Goal: Task Accomplishment & Management: Use online tool/utility

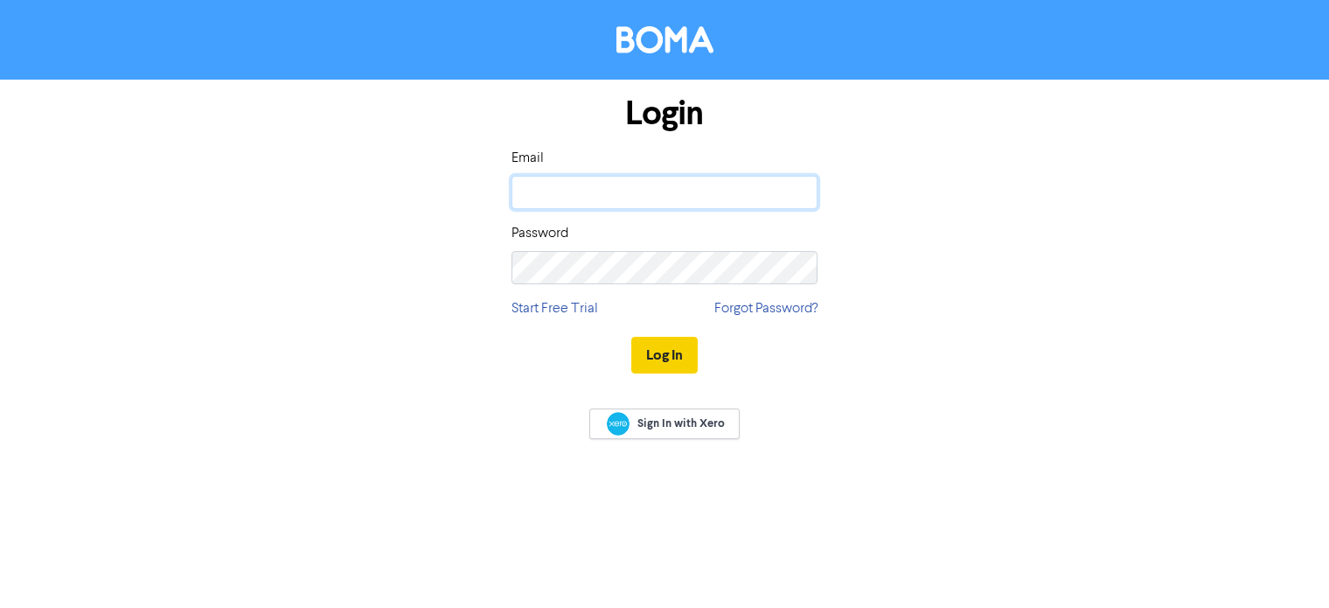
type input "[EMAIL_ADDRESS][DOMAIN_NAME]"
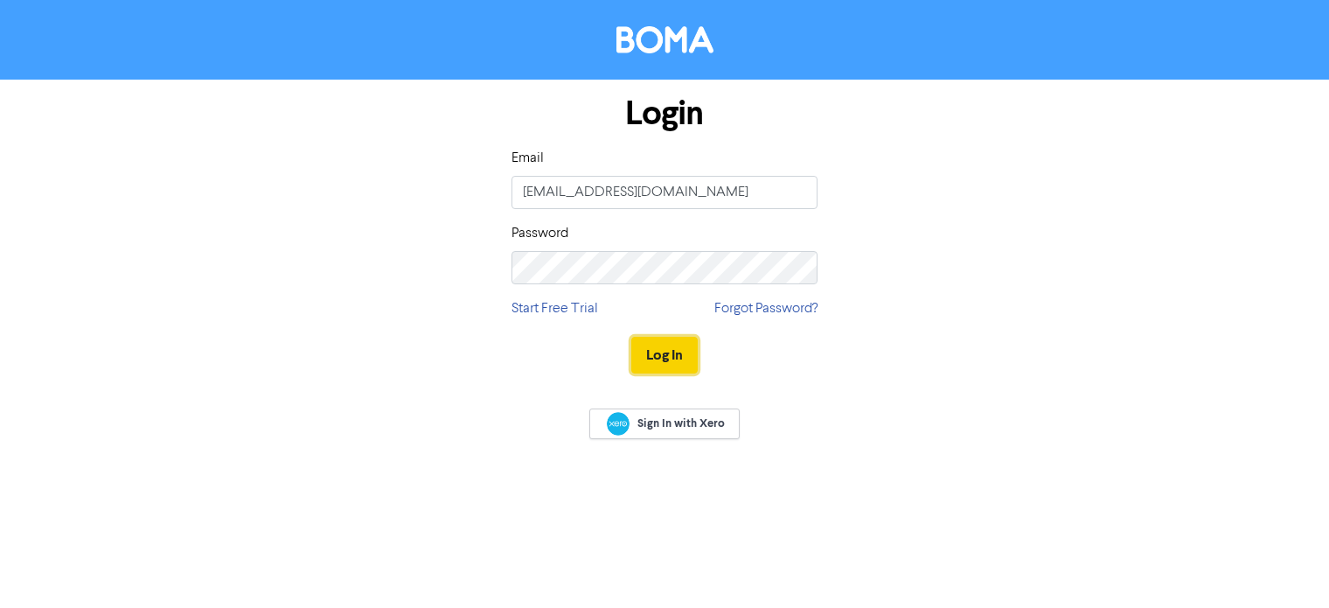
click at [678, 345] on button "Log In" at bounding box center [664, 355] width 66 height 37
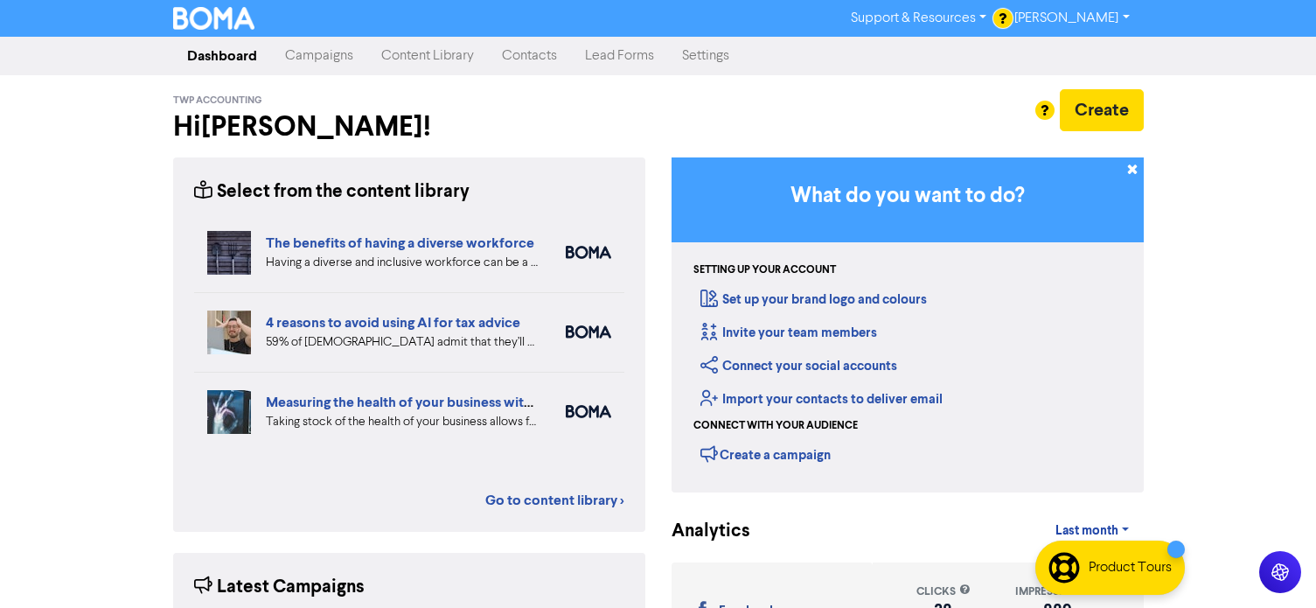
click at [1098, 115] on div at bounding box center [658, 304] width 1316 height 608
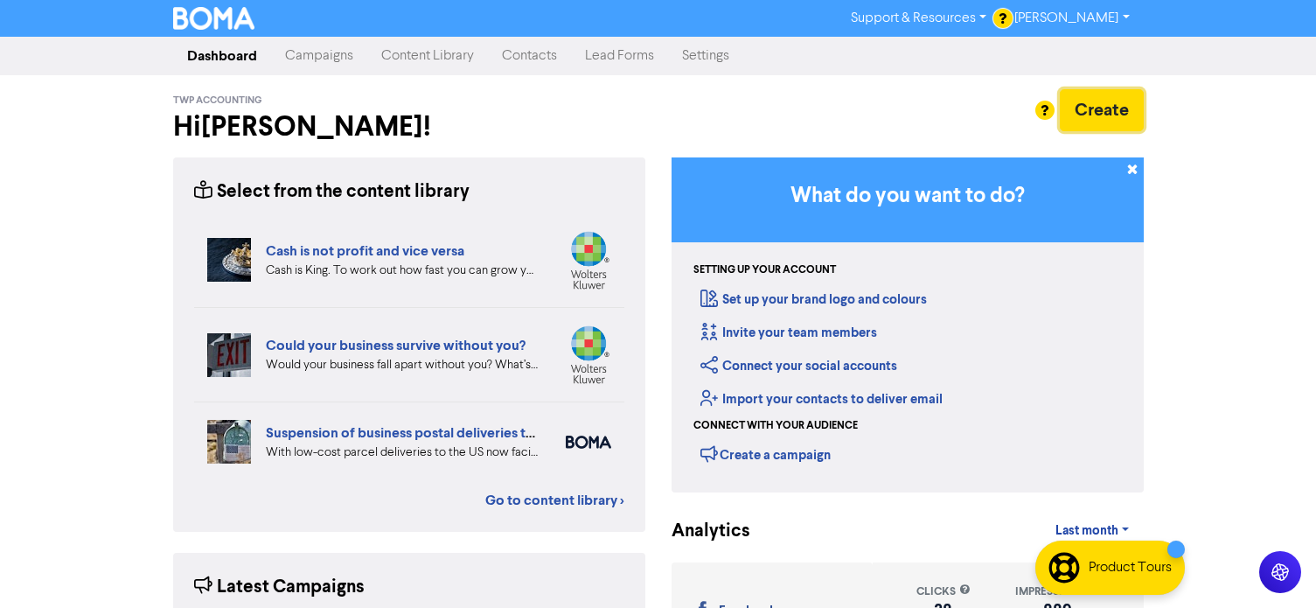
click at [1082, 105] on button "Create" at bounding box center [1102, 110] width 84 height 42
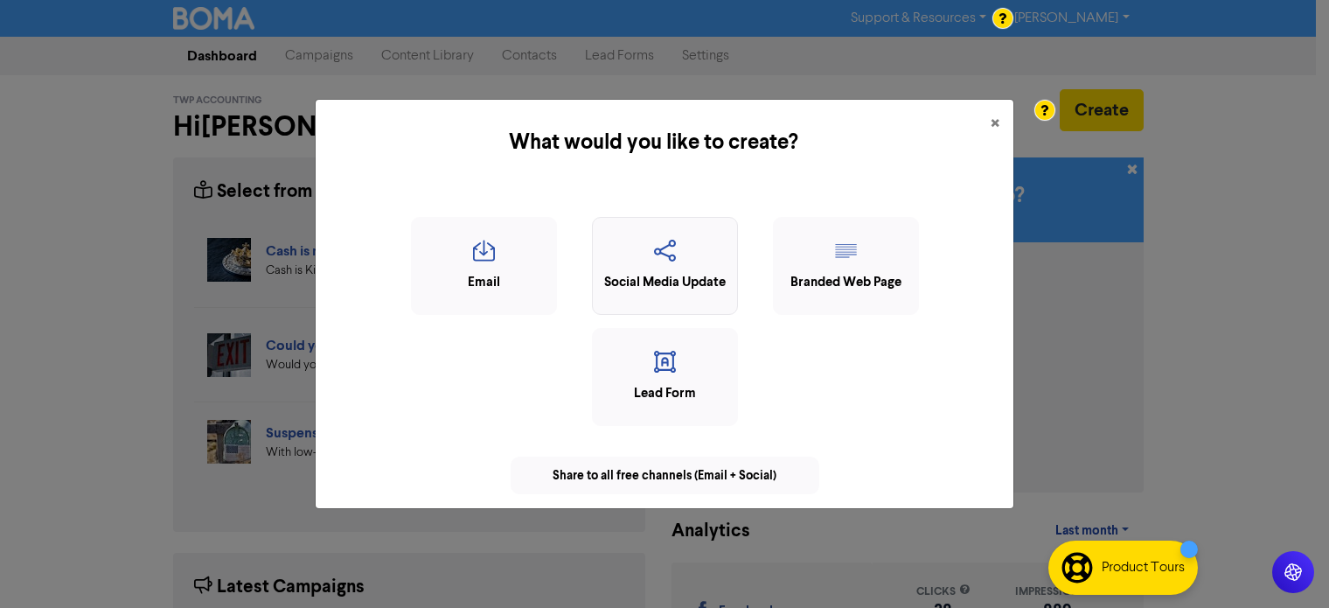
click at [651, 247] on icon "button" at bounding box center [665, 256] width 127 height 33
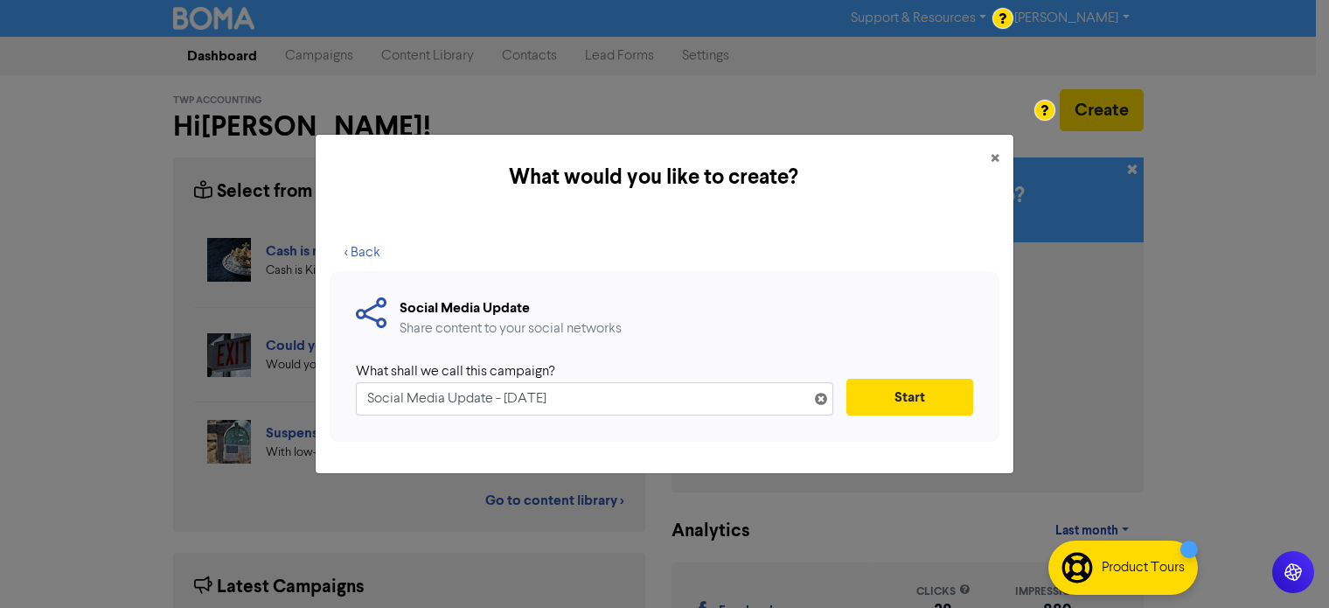
click at [491, 400] on input "Social Media Update - [DATE]" at bounding box center [594, 398] width 477 height 33
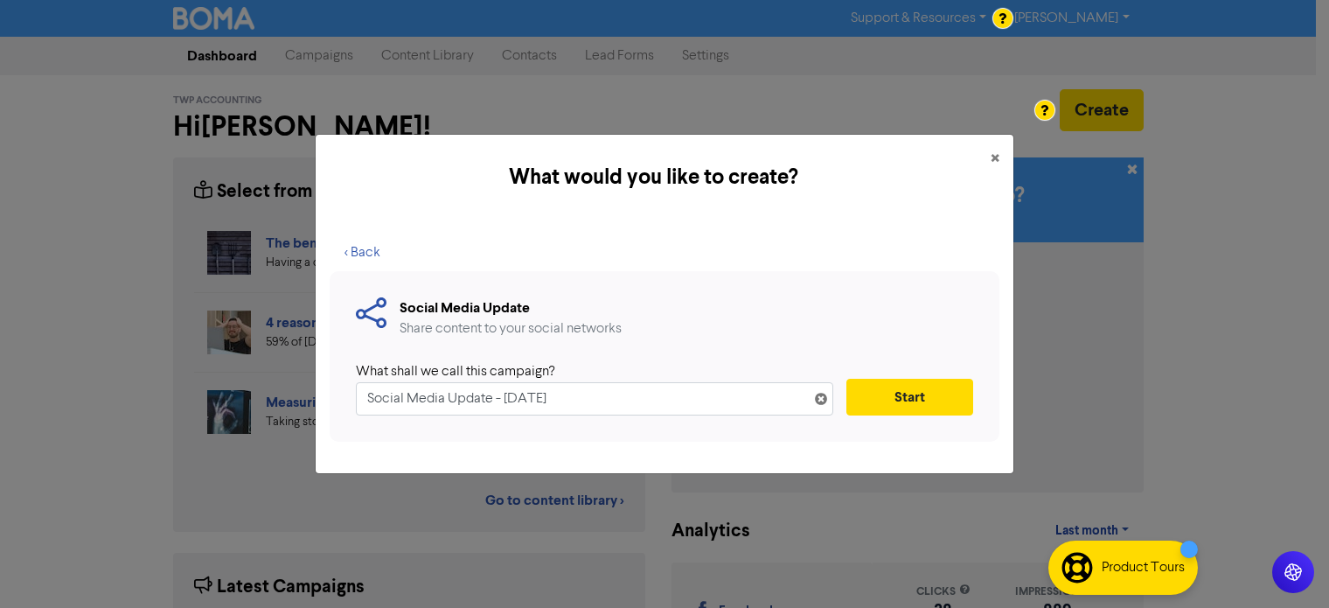
drag, startPoint x: 491, startPoint y: 400, endPoint x: 364, endPoint y: 396, distance: 126.8
click at [364, 396] on input "Social Media Update - [DATE]" at bounding box center [594, 398] width 477 height 33
type input "Newswire - September - [DATE]"
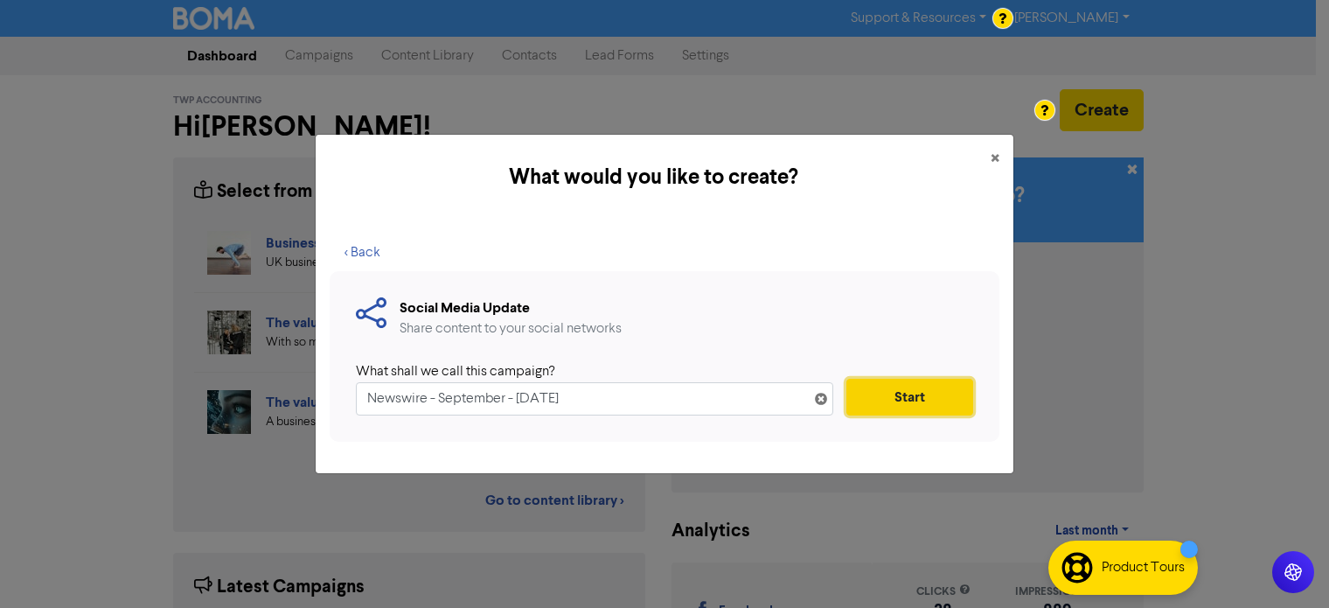
click at [894, 398] on button "Start" at bounding box center [909, 397] width 127 height 37
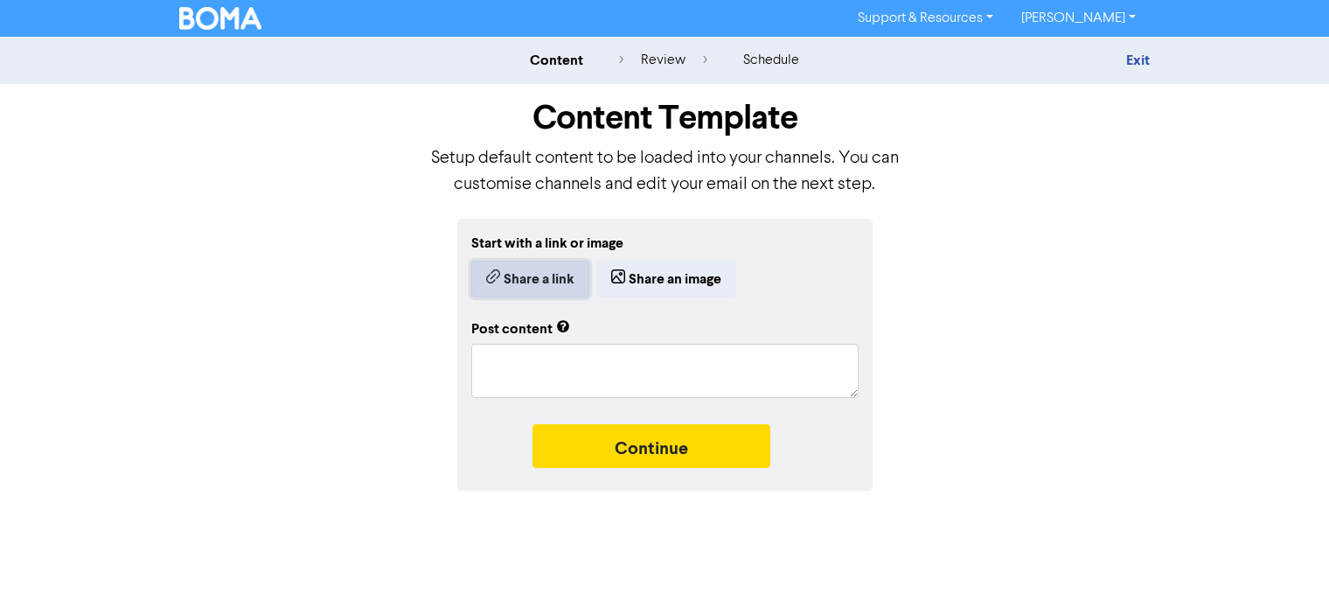
click at [525, 279] on button "Share a link" at bounding box center [530, 279] width 118 height 37
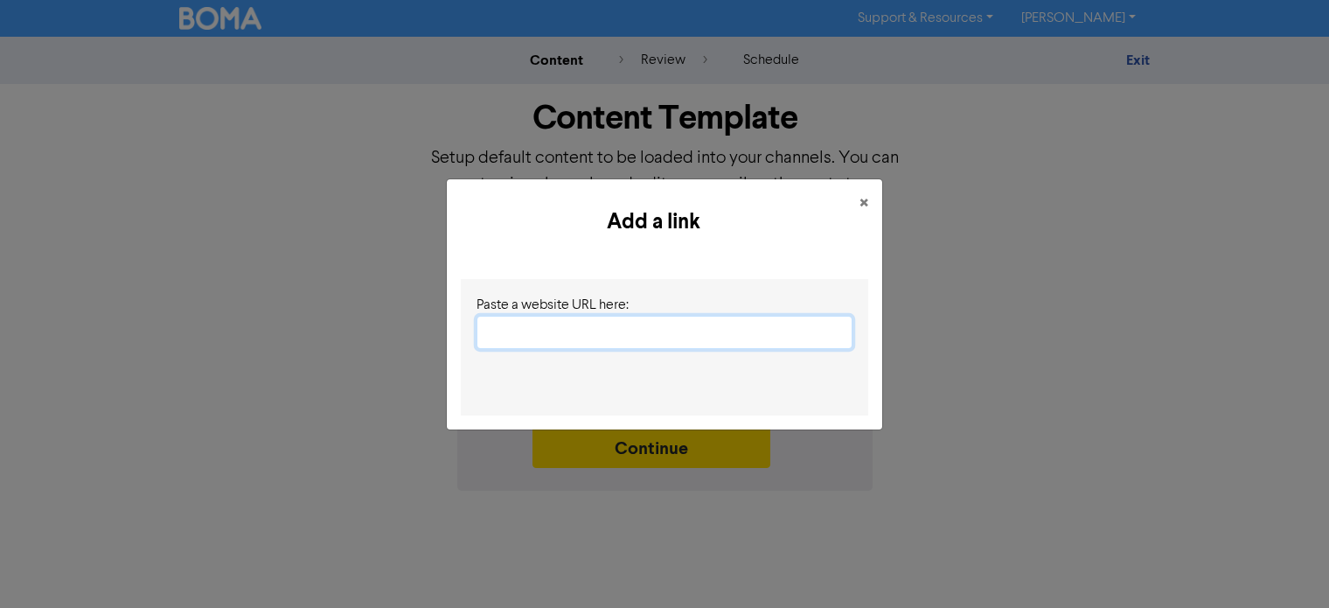
paste input "[URL][DOMAIN_NAME]"
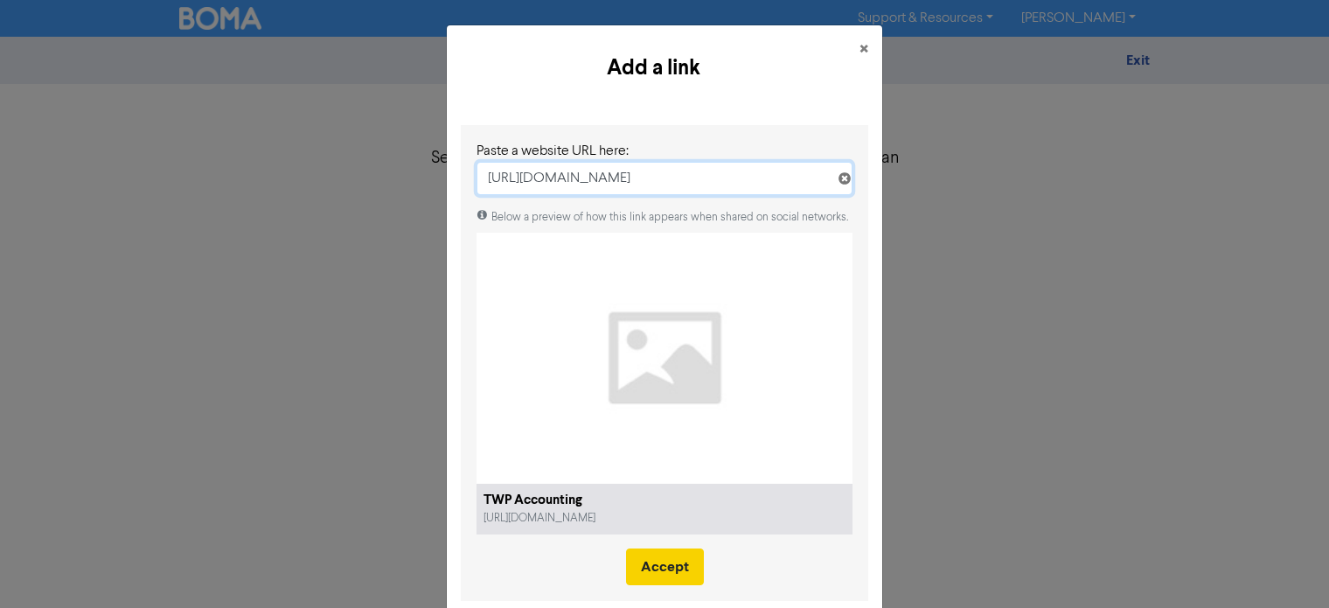
type input "[URL][DOMAIN_NAME]"
click at [658, 560] on button "Accept" at bounding box center [665, 566] width 78 height 37
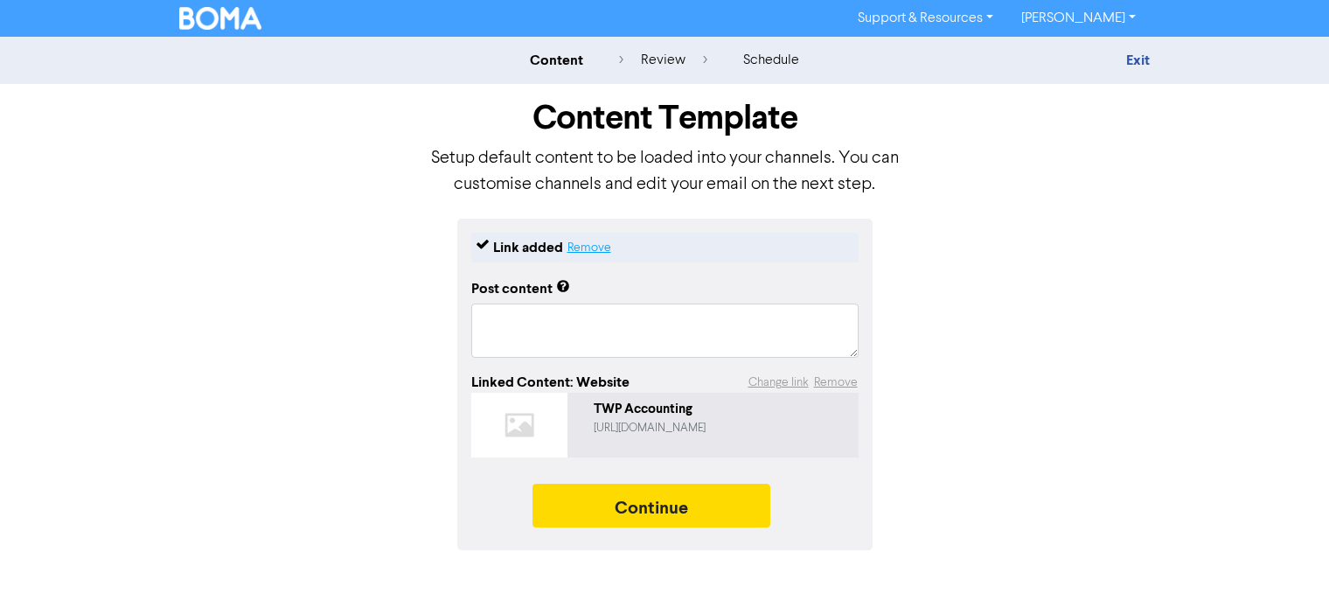
click at [593, 248] on button "Remove" at bounding box center [589, 247] width 45 height 21
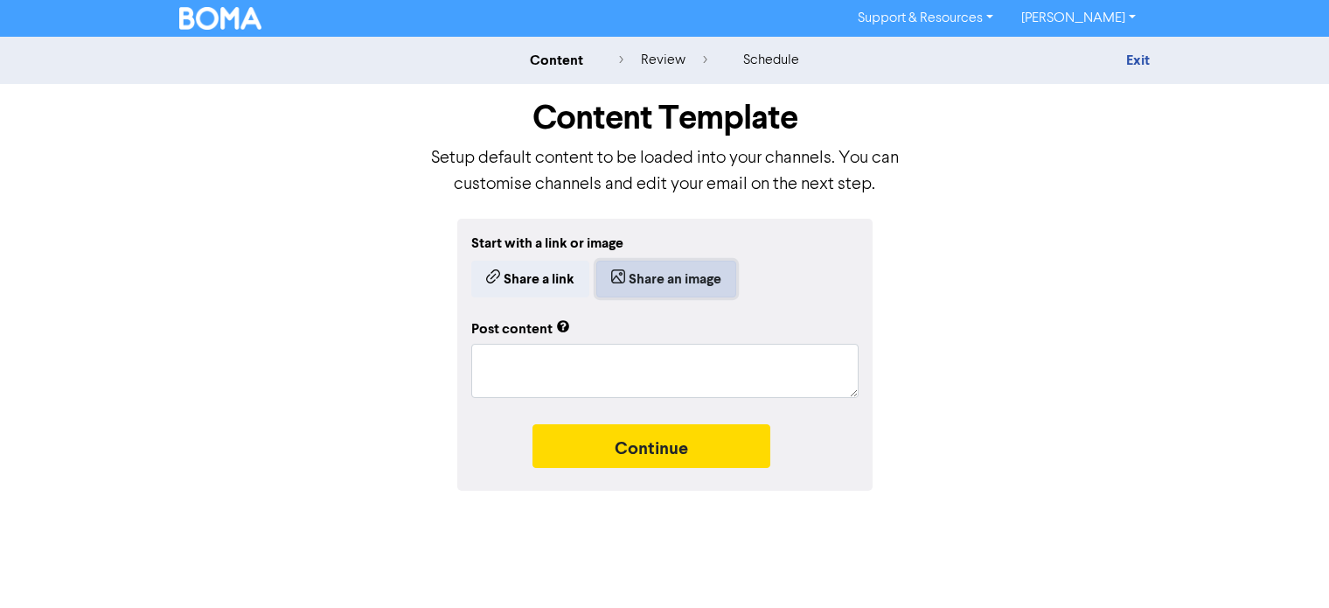
click at [625, 281] on button "Share an image" at bounding box center [666, 279] width 140 height 37
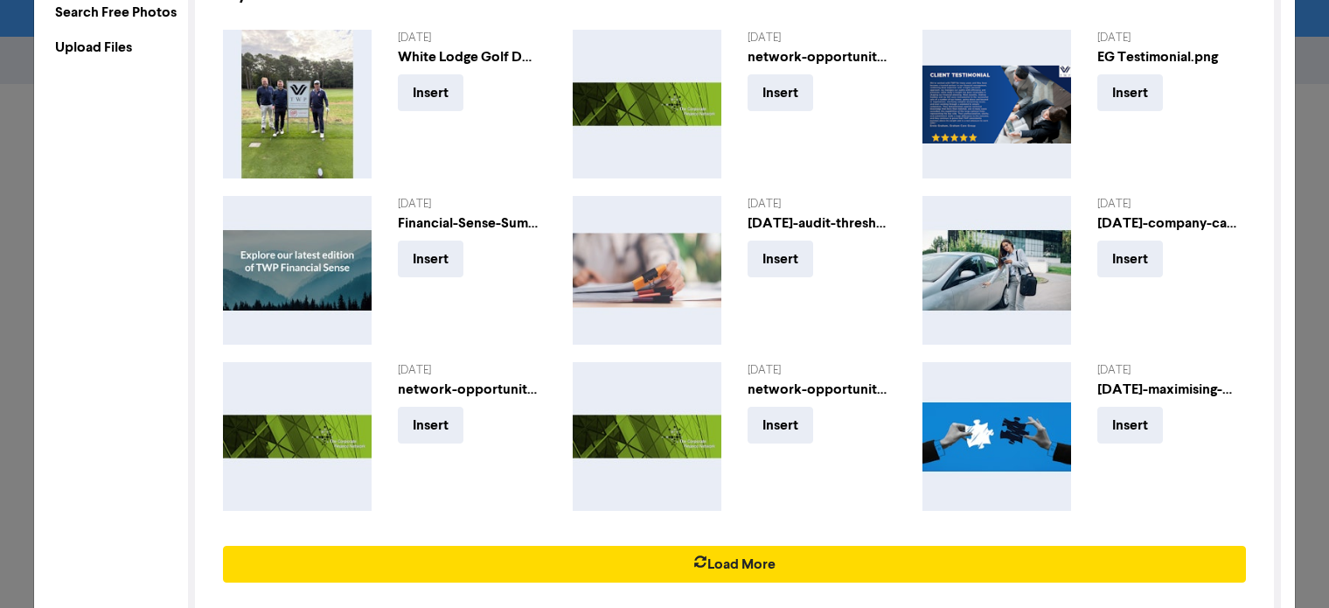
scroll to position [187, 0]
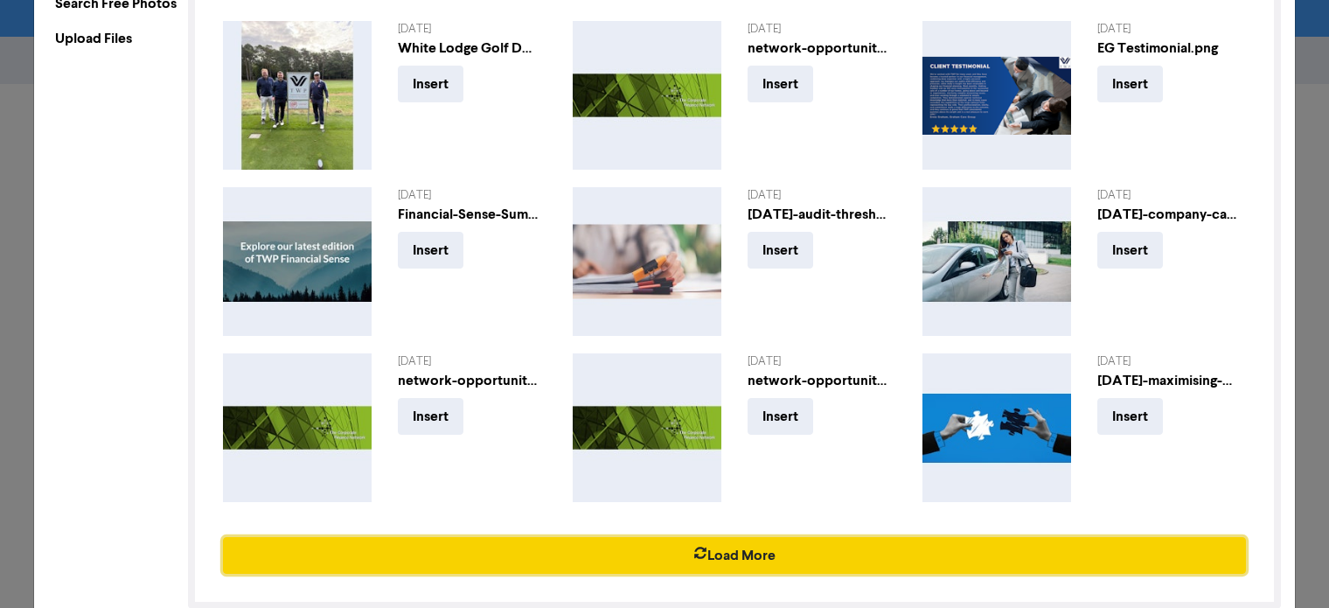
click at [844, 546] on button "Load More" at bounding box center [734, 555] width 1023 height 37
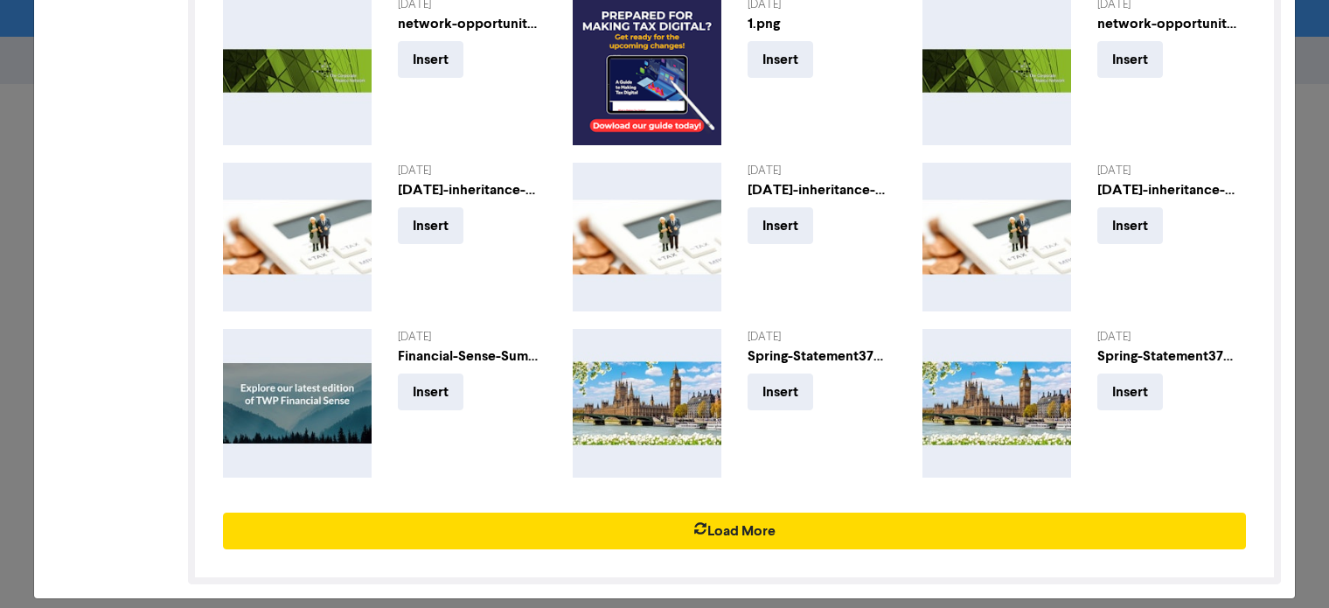
scroll to position [713, 0]
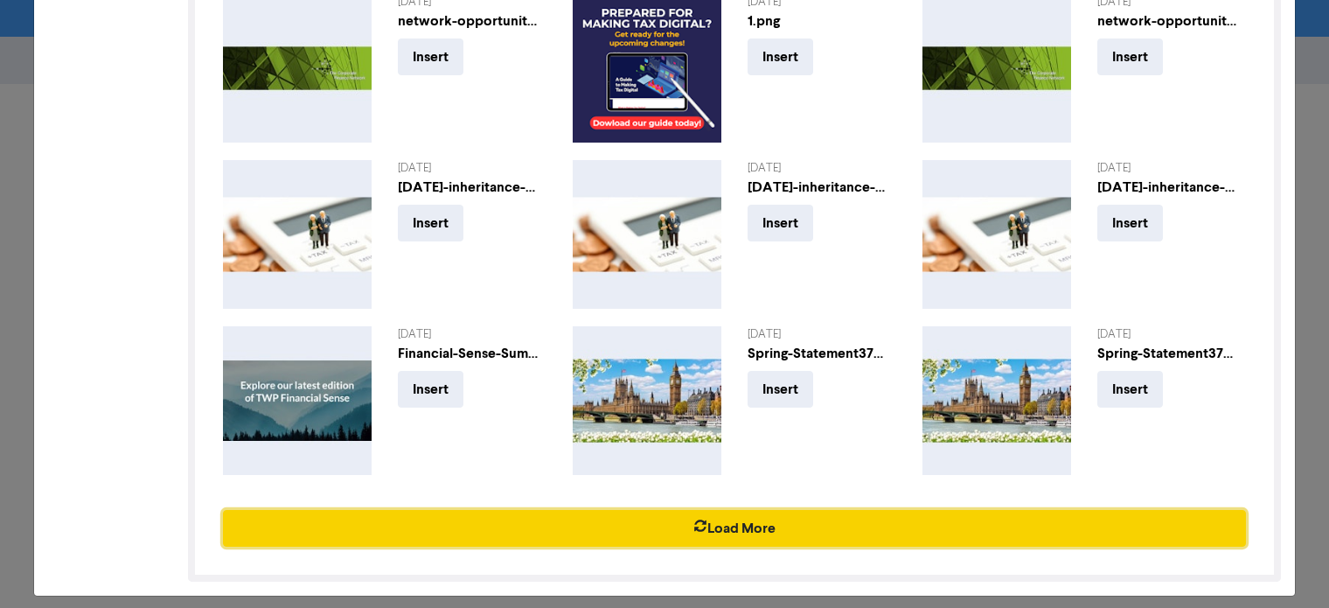
click at [742, 523] on button "Load More" at bounding box center [734, 528] width 1023 height 37
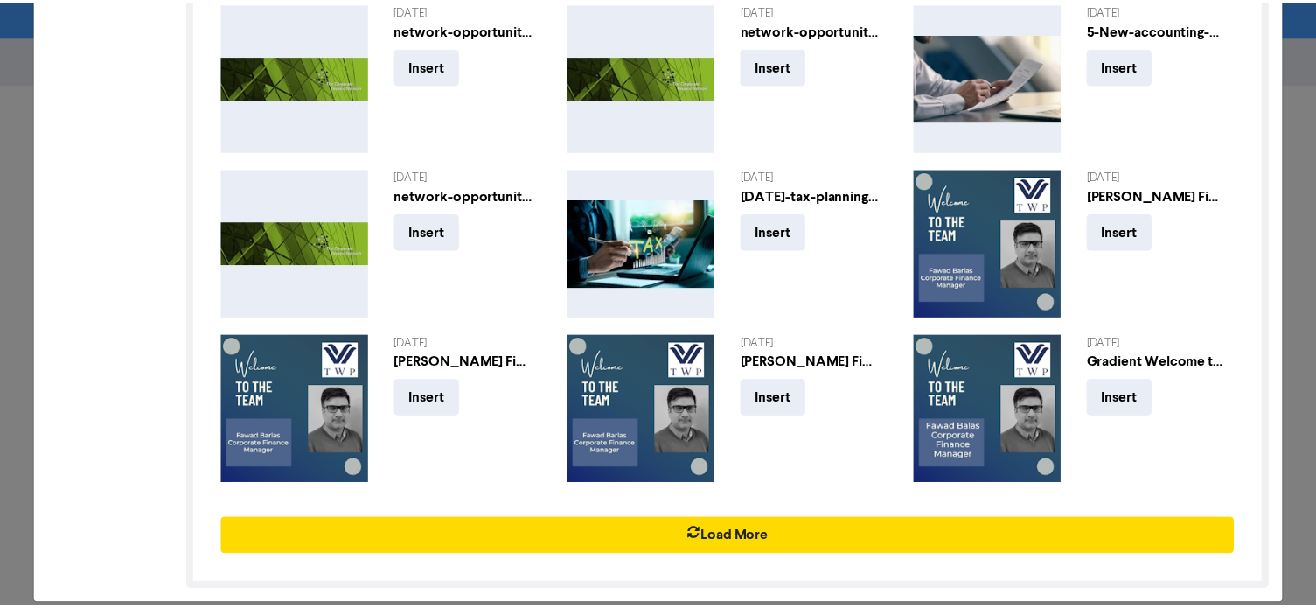
scroll to position [1205, 0]
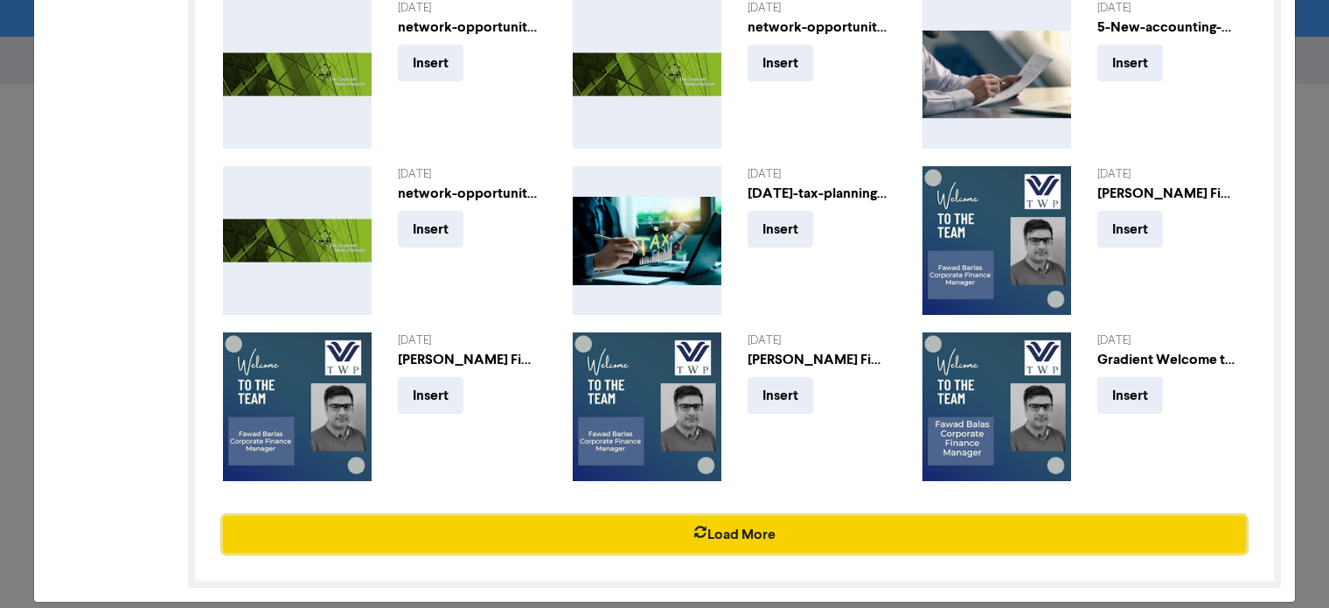
click at [725, 521] on button "Load More" at bounding box center [734, 534] width 1023 height 37
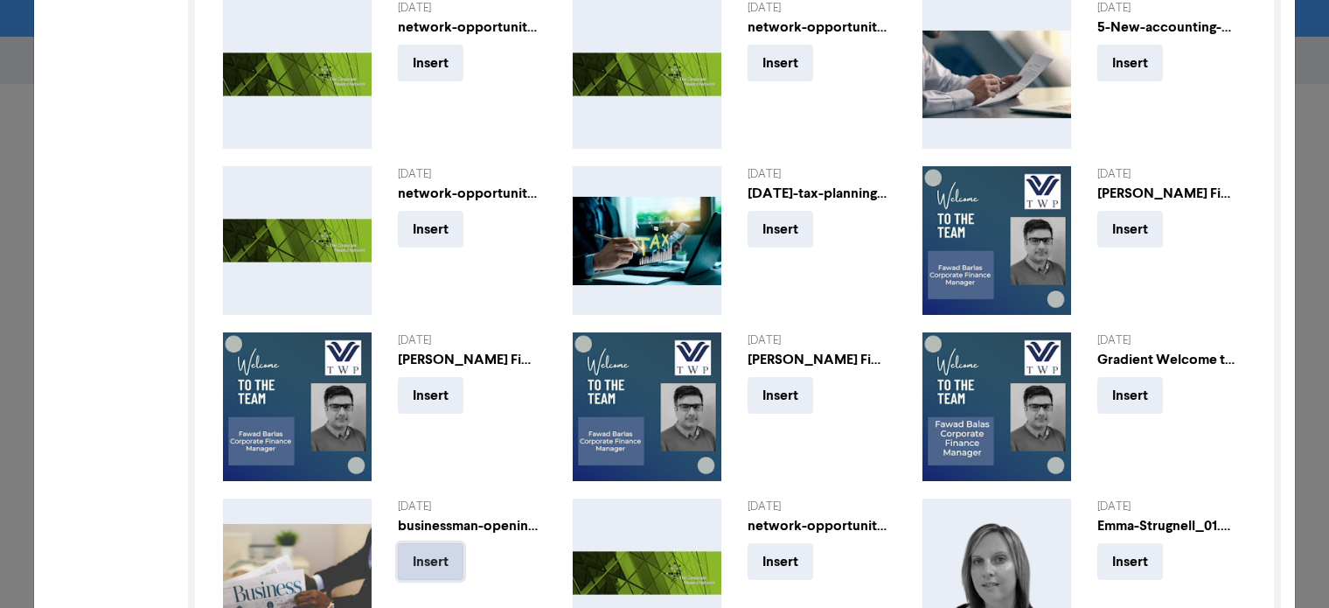
click at [408, 543] on button "Insert" at bounding box center [431, 561] width 66 height 37
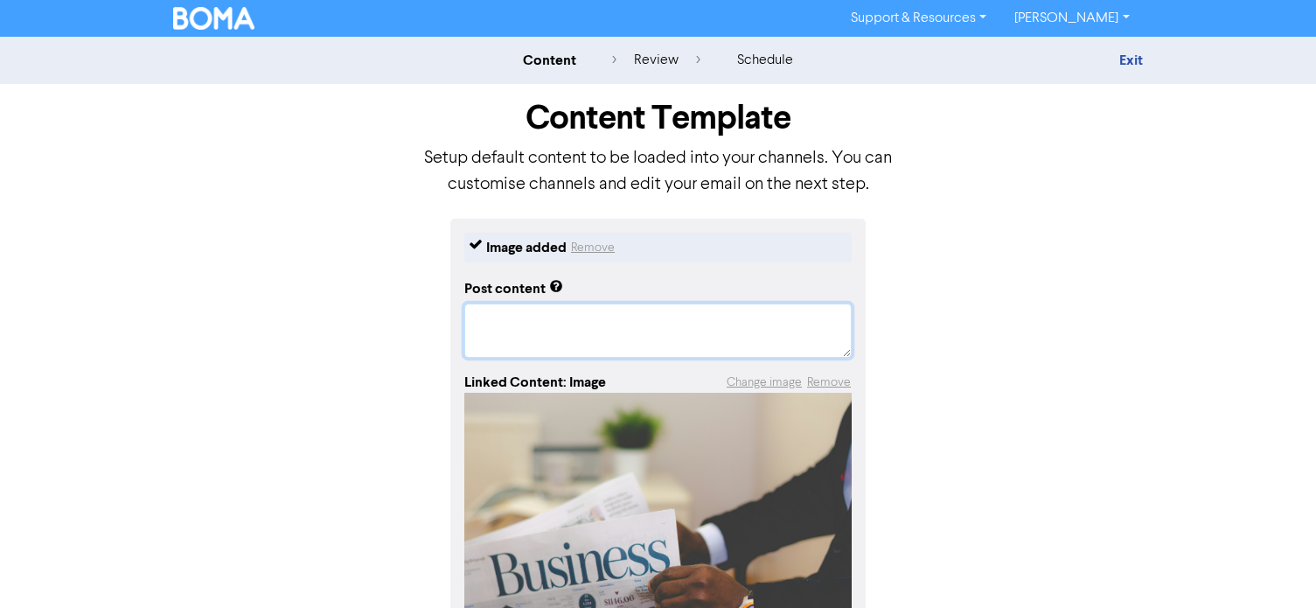
click at [505, 322] on textarea at bounding box center [657, 330] width 387 height 54
paste textarea "Our essential monthly tax and business update is here. This month, we break dow…"
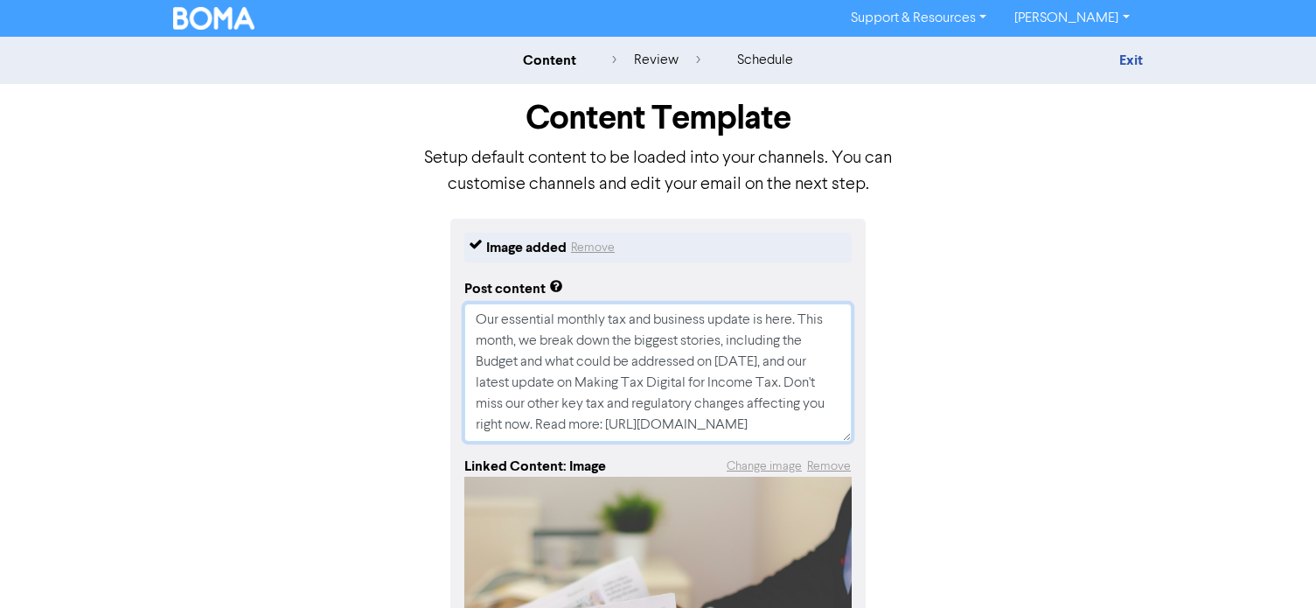
type textarea "x"
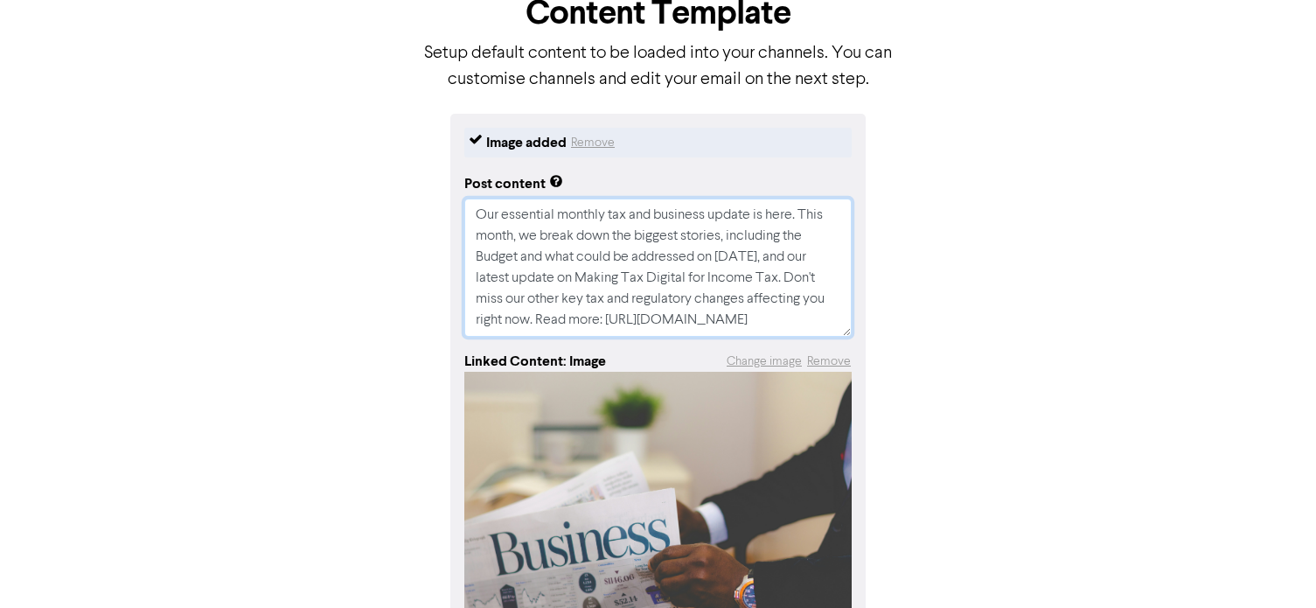
scroll to position [219, 0]
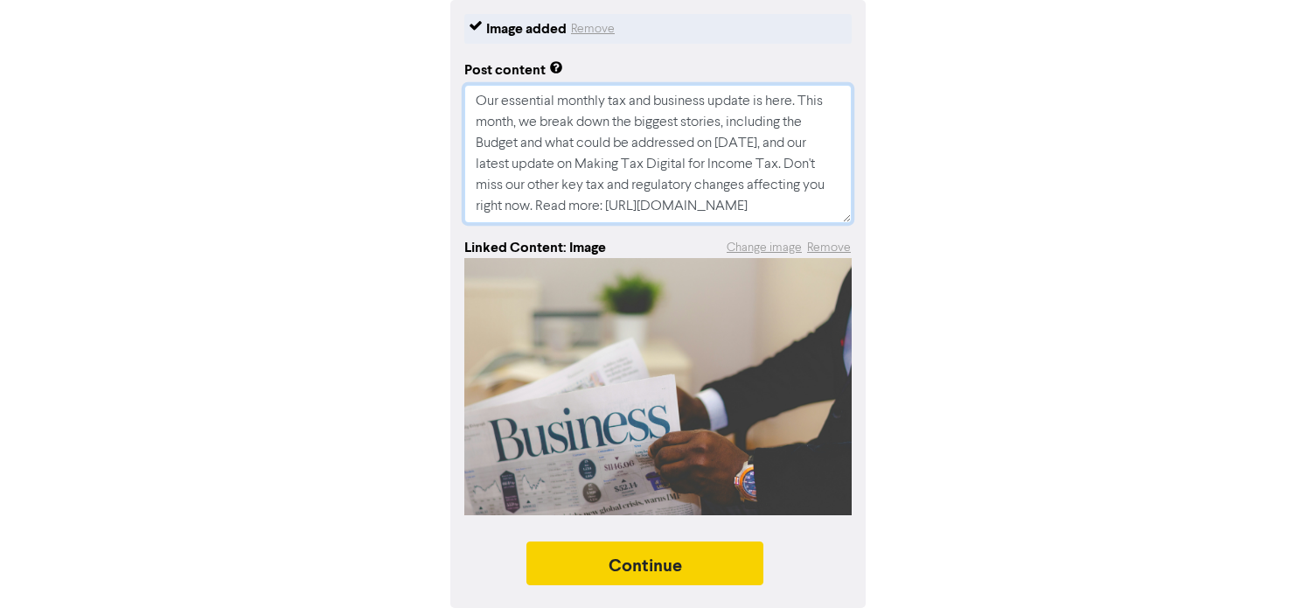
type textarea "Our essential monthly tax and business update is here. This month, we break dow…"
click at [662, 565] on button "Continue" at bounding box center [645, 563] width 238 height 44
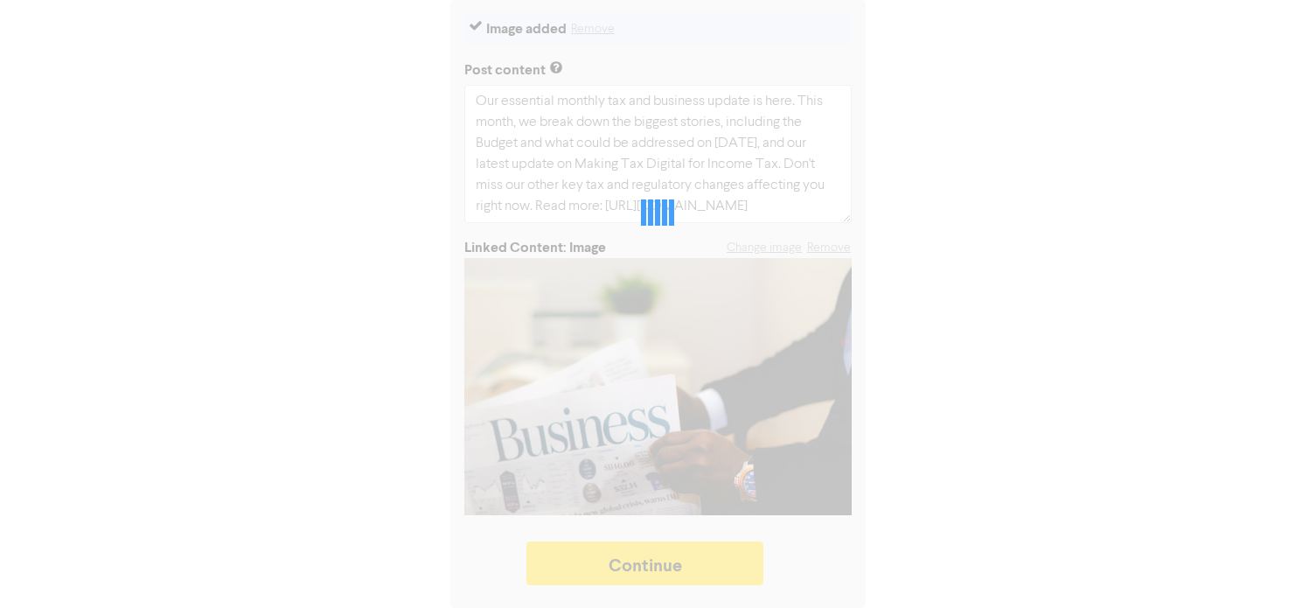
type textarea "x"
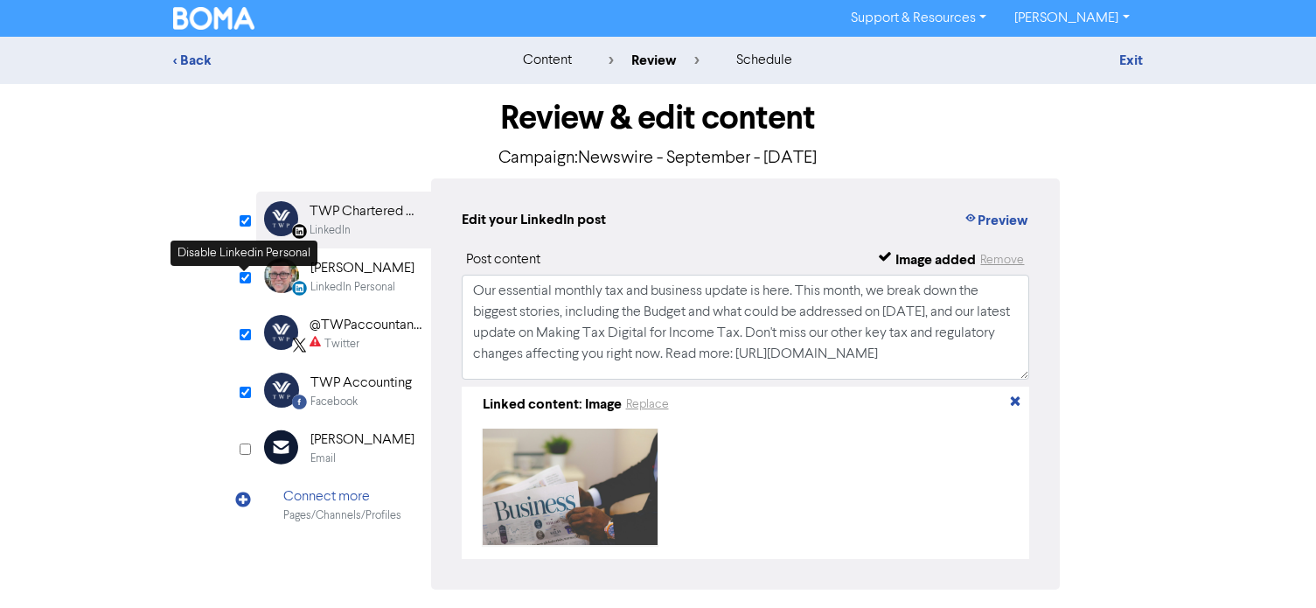
click at [243, 276] on input "checkbox" at bounding box center [245, 277] width 11 height 11
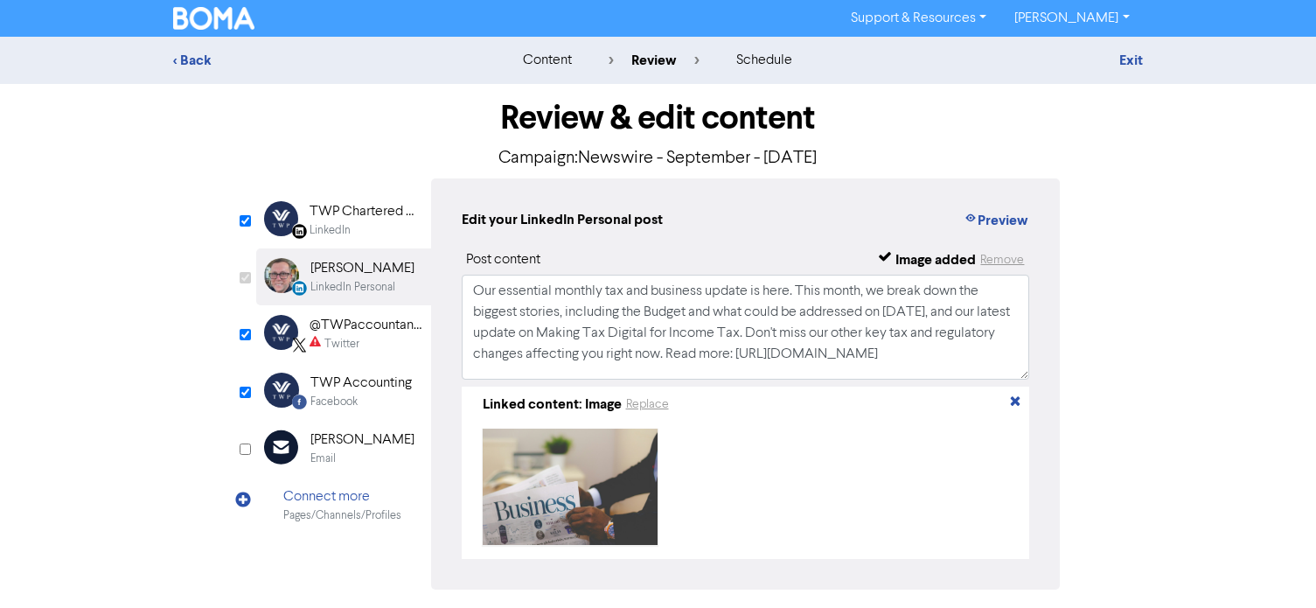
checkbox input "false"
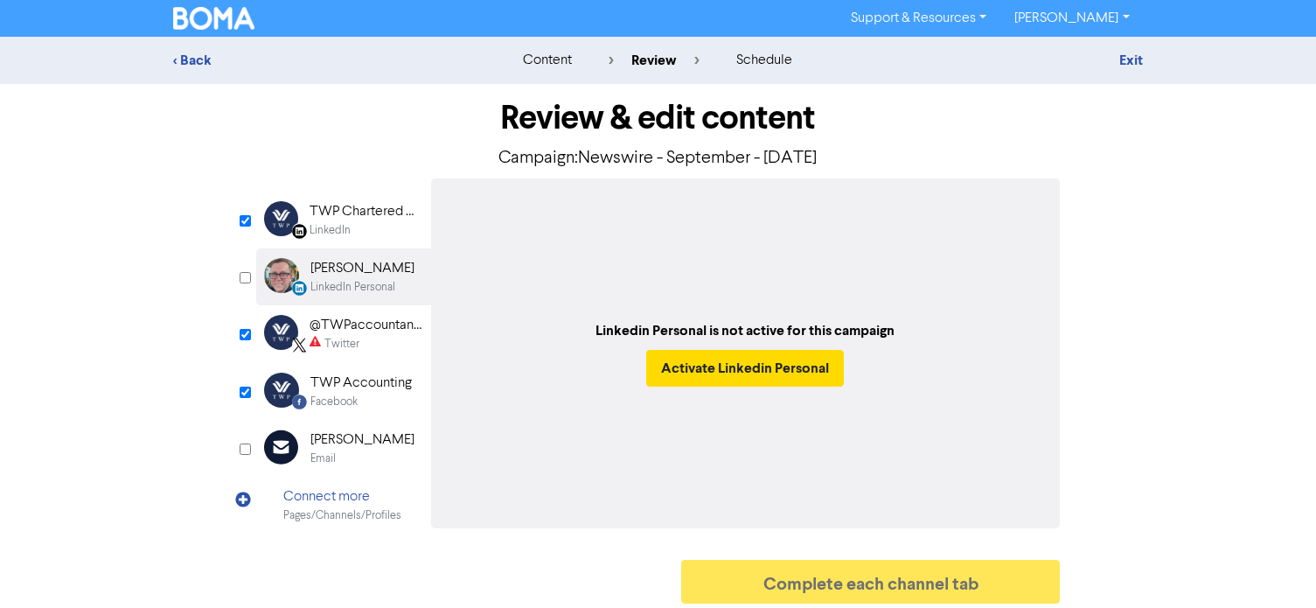
click at [333, 345] on div "Twitter" at bounding box center [341, 344] width 35 height 17
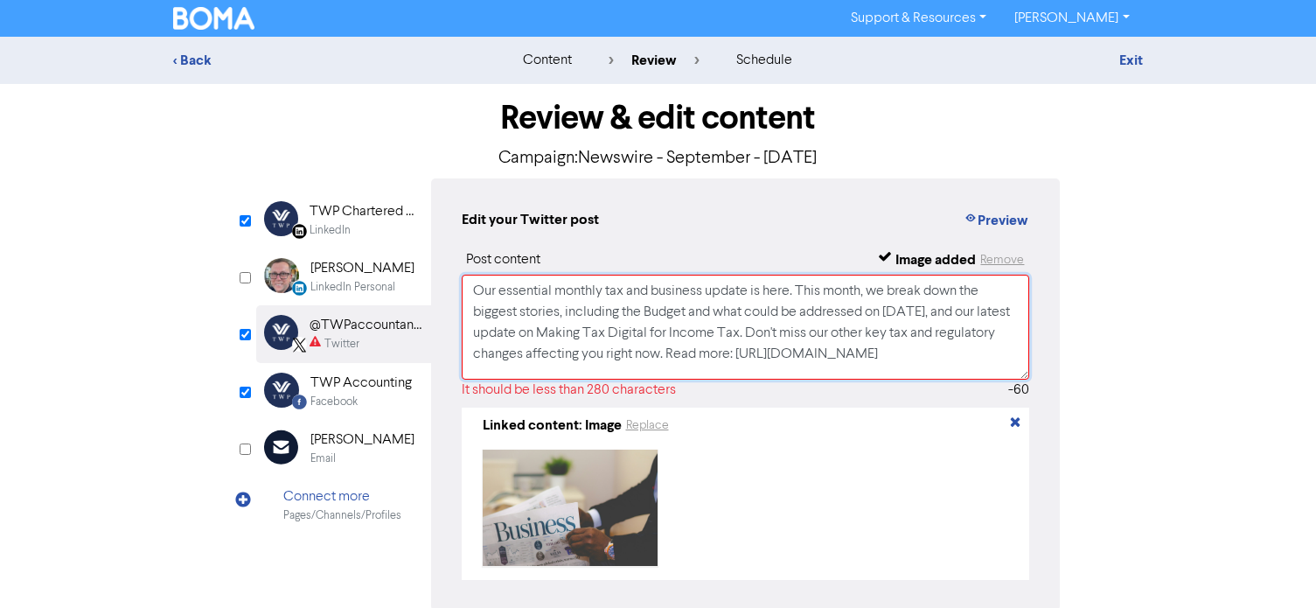
drag, startPoint x: 798, startPoint y: 293, endPoint x: 463, endPoint y: 296, distance: 334.9
click at [463, 296] on textarea "Our essential monthly tax and business update is here. This month, we break dow…" at bounding box center [746, 327] width 568 height 105
click at [782, 293] on textarea "Our essential monthly tax and business update is here. This month, we break dow…" at bounding box center [746, 327] width 568 height 105
click at [829, 338] on textarea "Our essential monthly tax and business update is here. This month, we break dow…" at bounding box center [746, 327] width 568 height 105
drag, startPoint x: 830, startPoint y: 333, endPoint x: 826, endPoint y: 352, distance: 19.6
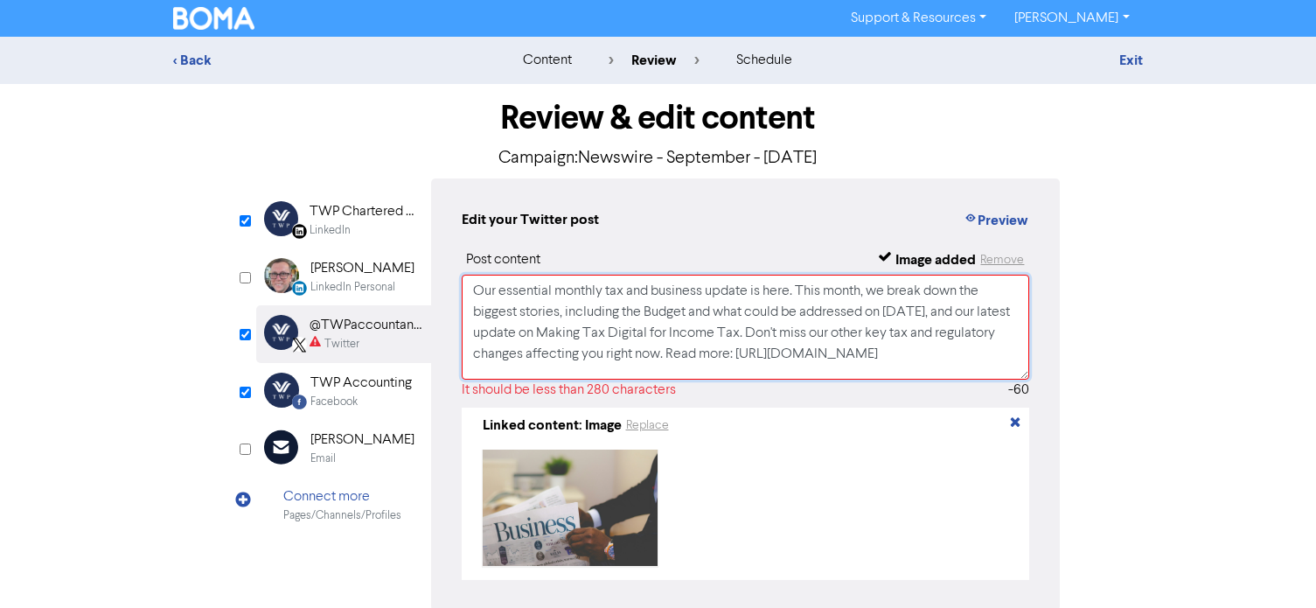
click at [826, 352] on textarea "Our essential monthly tax and business update is here. This month, we break dow…" at bounding box center [746, 327] width 568 height 105
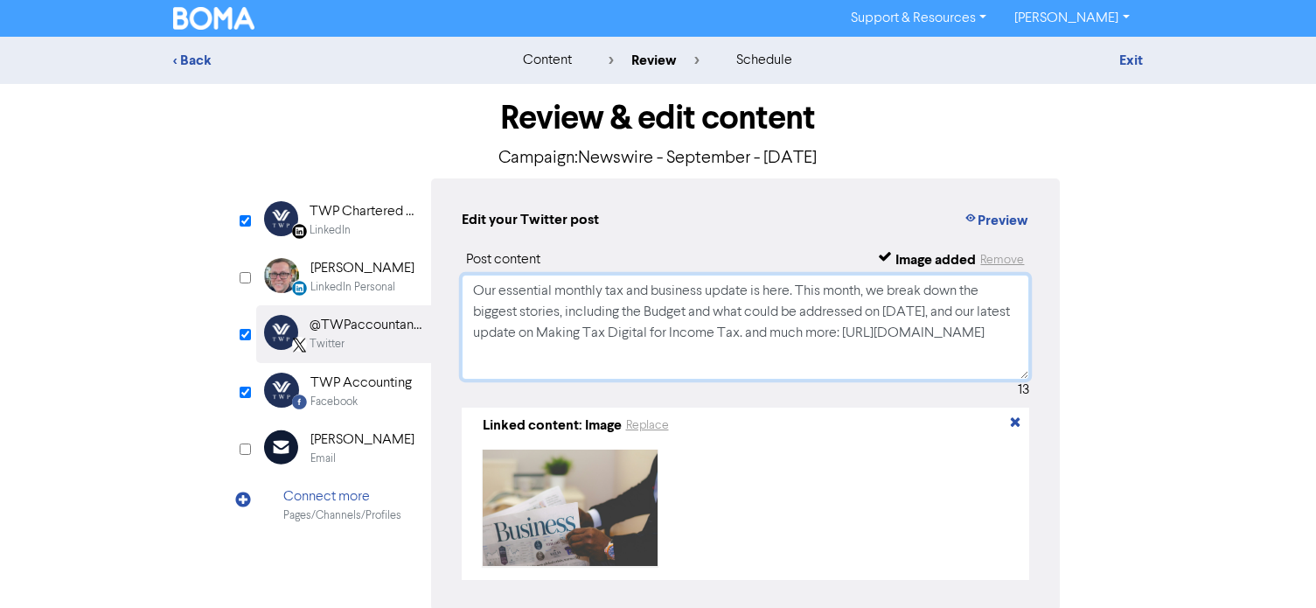
click at [803, 339] on textarea "Our essential monthly tax and business update is here. This month, we break dow…" at bounding box center [746, 327] width 568 height 105
drag, startPoint x: 473, startPoint y: 296, endPoint x: 929, endPoint y: 337, distance: 458.3
click at [929, 337] on textarea "Our essential monthly tax and business update is here. This month, we break dow…" at bounding box center [746, 327] width 568 height 105
click at [531, 315] on textarea "Our essential monthly tax and business update is here. This month, we break dow…" at bounding box center [746, 327] width 568 height 105
drag, startPoint x: 474, startPoint y: 289, endPoint x: 908, endPoint y: 330, distance: 435.5
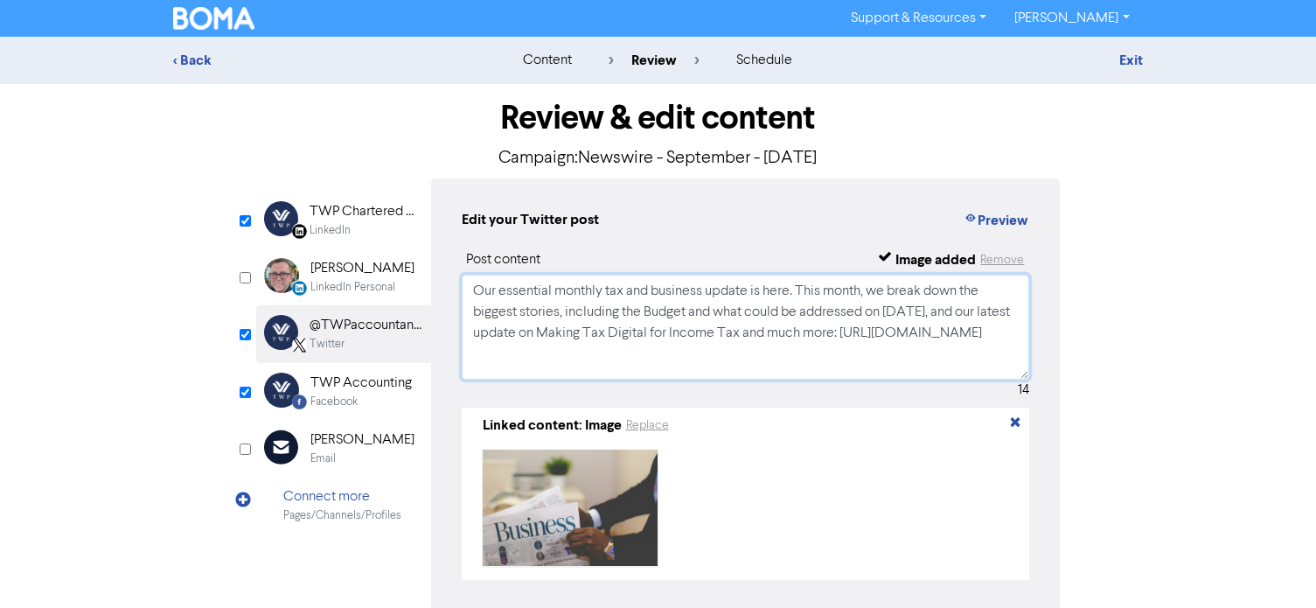
click at [908, 330] on textarea "Our essential monthly tax and business update is here. This month, we break dow…" at bounding box center [746, 327] width 568 height 105
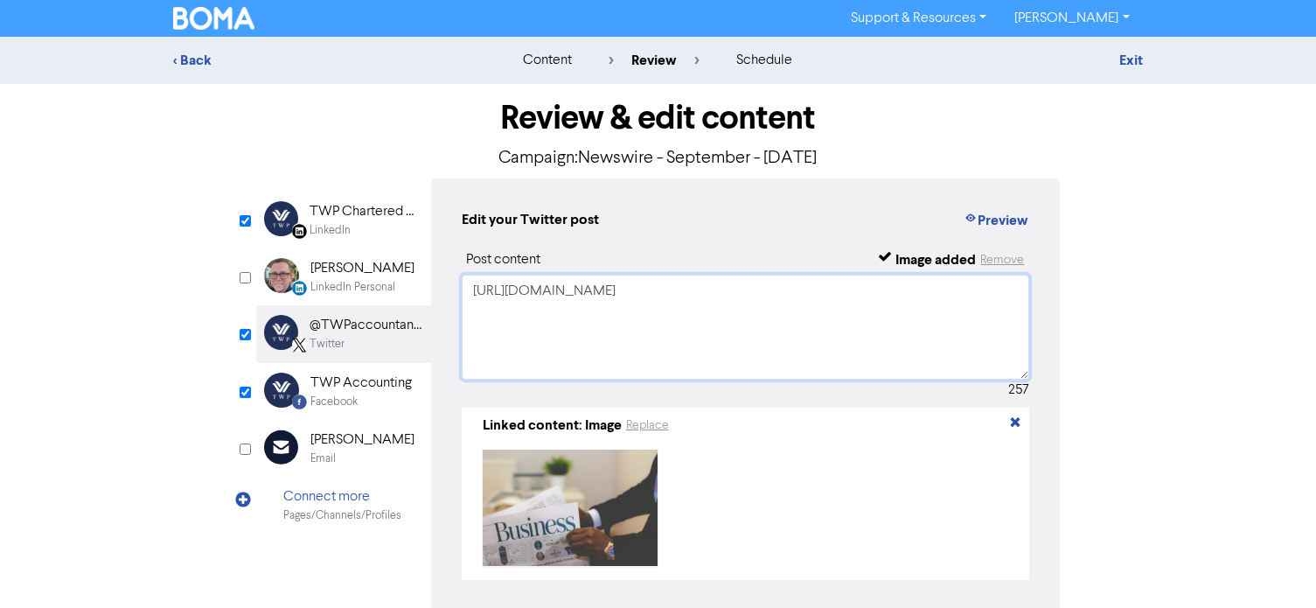
paste textarea "Our essential monthly tax and business update is here. This month, we break dow…"
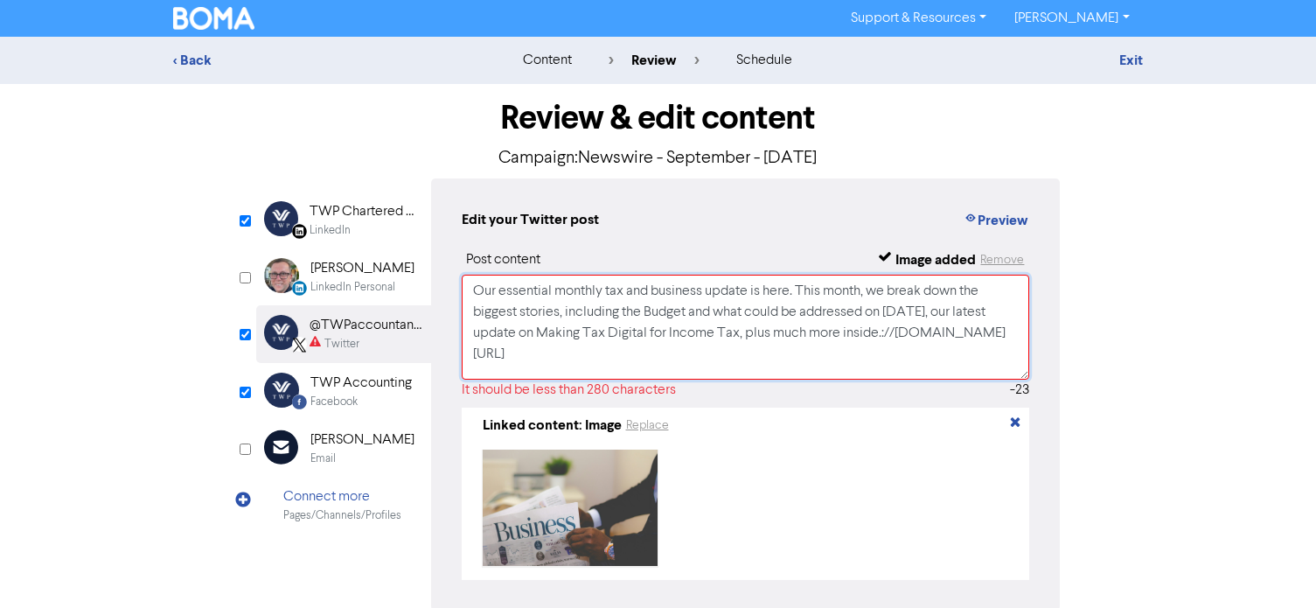
click at [657, 320] on textarea "Our essential monthly tax and business update is here. This month, we break dow…" at bounding box center [746, 327] width 568 height 105
click at [508, 355] on textarea "Our essential monthly tax and business update is here. This month, we break dow…" at bounding box center [746, 327] width 568 height 105
click at [475, 358] on textarea "Our essential monthly tax and business update is here. This month, we break dow…" at bounding box center [746, 327] width 568 height 105
drag, startPoint x: 861, startPoint y: 353, endPoint x: 449, endPoint y: 378, distance: 412.5
click at [467, 378] on textarea "Our essential monthly tax and business update is here. This month, we break dow…" at bounding box center [746, 327] width 568 height 105
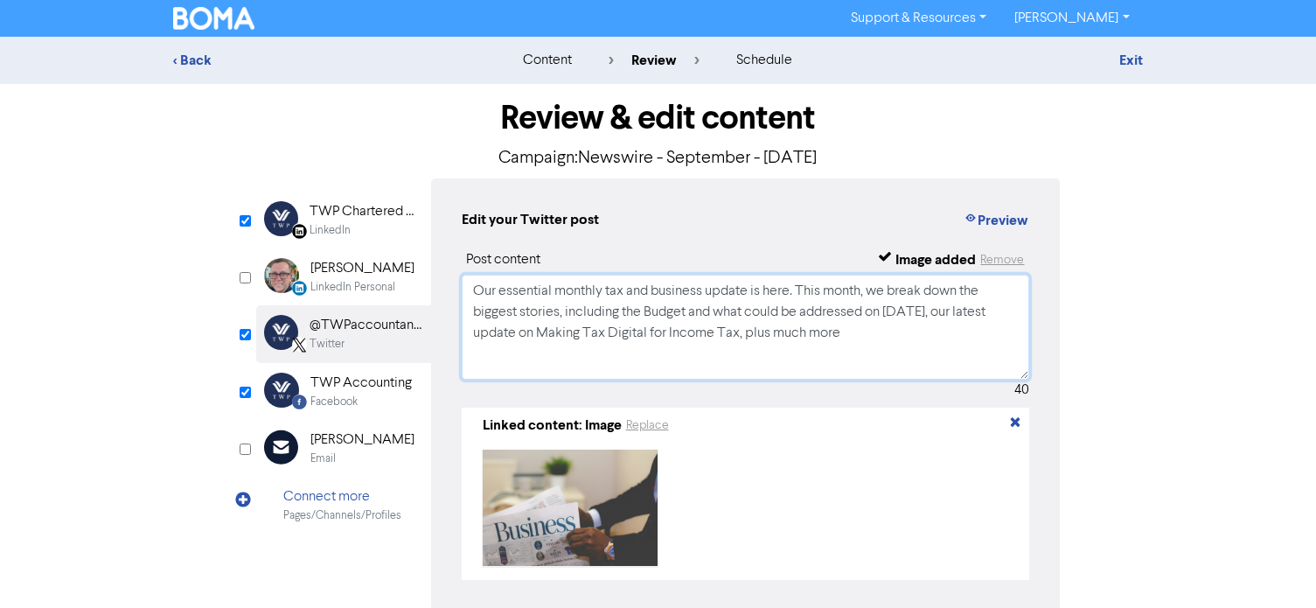
paste textarea "[URL][DOMAIN_NAME]"
type textarea "Our essential monthly tax and business update is here. This month, we break dow…"
click at [319, 222] on div "LinkedIn" at bounding box center [330, 230] width 41 height 17
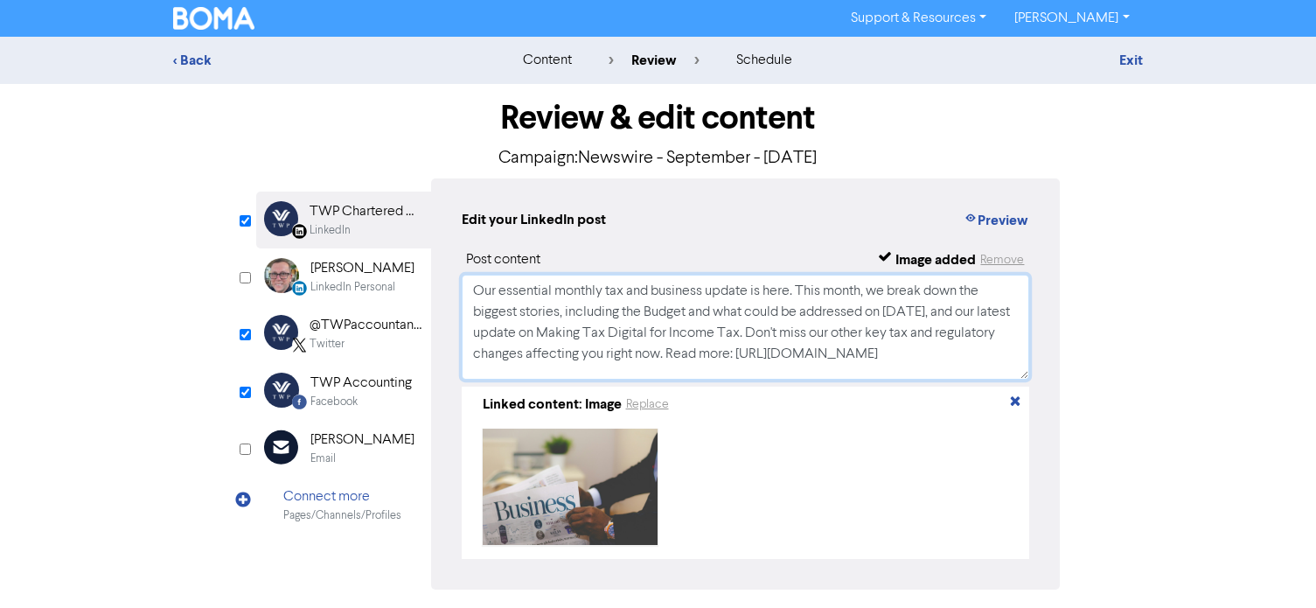
click at [497, 332] on textarea "Our essential monthly tax and business update is here. This month, we break dow…" at bounding box center [746, 327] width 568 height 105
type textarea "Our essential monthly tax and business update is here. This month, we break dow…"
click at [377, 329] on div "@TWPaccountants" at bounding box center [366, 325] width 112 height 21
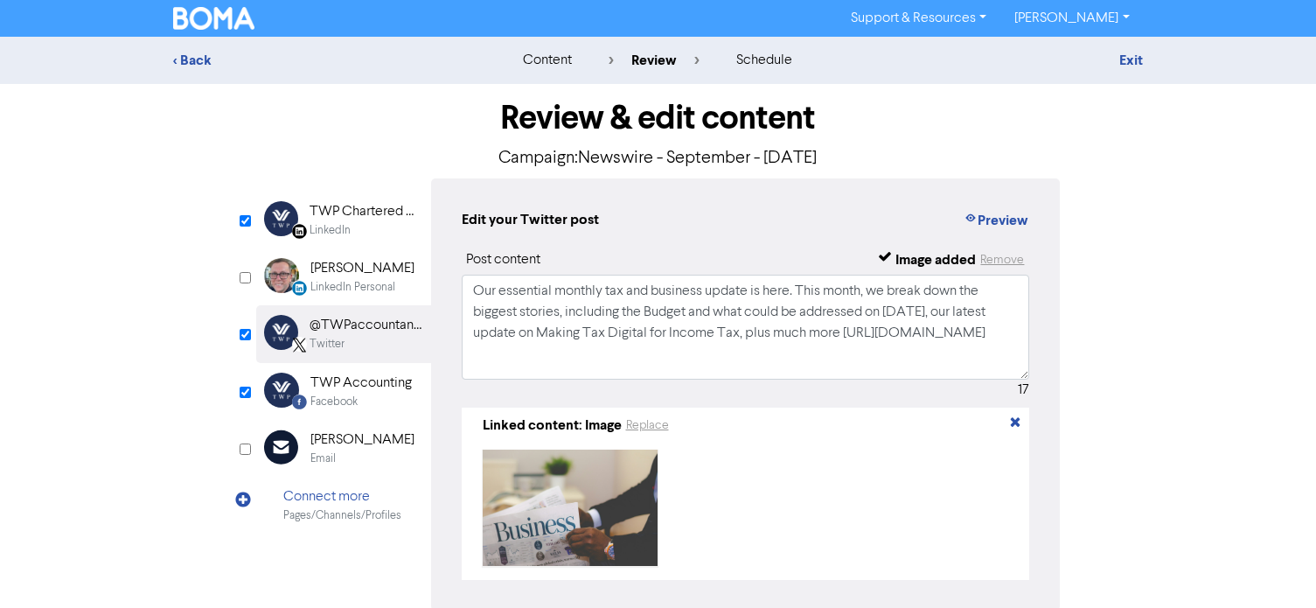
click at [348, 386] on div "TWP Accounting" at bounding box center [360, 382] width 101 height 21
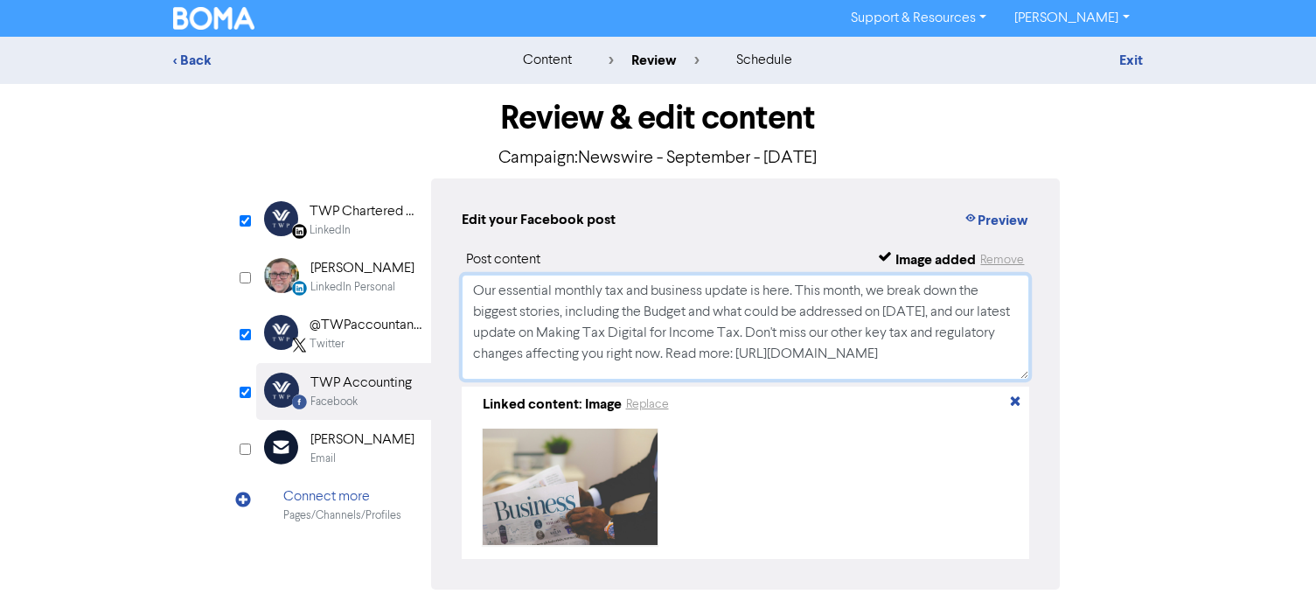
click at [499, 331] on textarea "Our essential monthly tax and business update is here. This month, we break dow…" at bounding box center [746, 327] width 568 height 105
type textarea "Our essential monthly tax and business update is here. This month, we break dow…"
click at [329, 205] on div "TWP Chartered Accountants" at bounding box center [366, 211] width 112 height 21
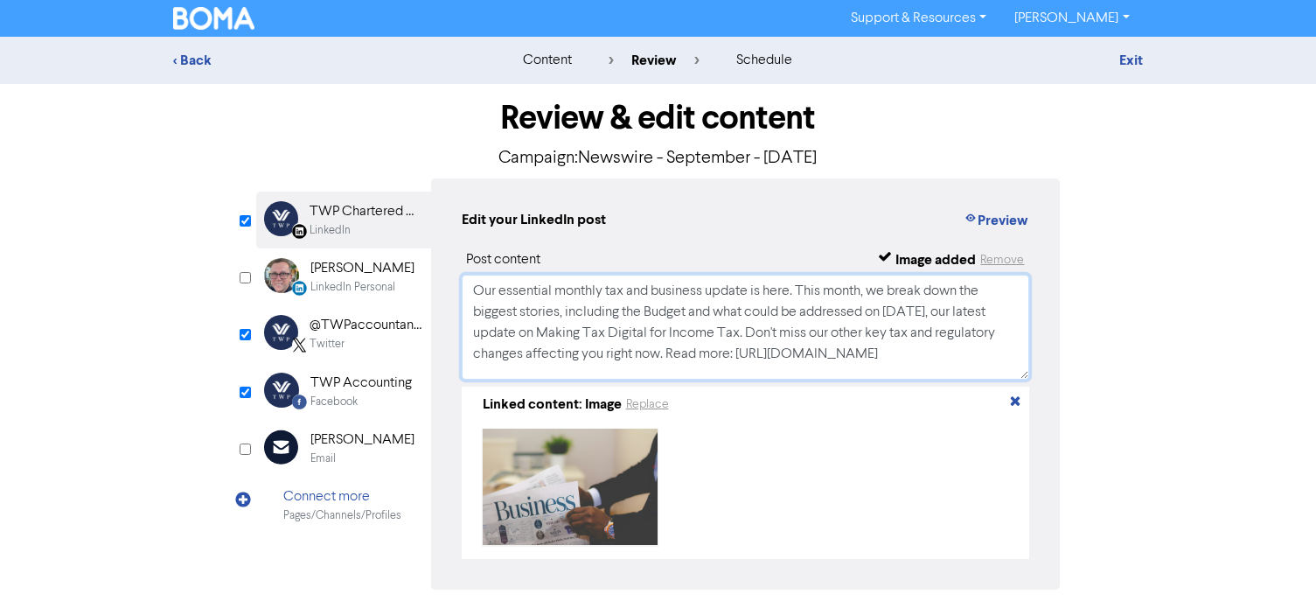
scroll to position [0, 0]
click at [369, 232] on div "LinkedIn" at bounding box center [366, 230] width 112 height 17
click at [400, 350] on div "Twitter" at bounding box center [366, 344] width 112 height 17
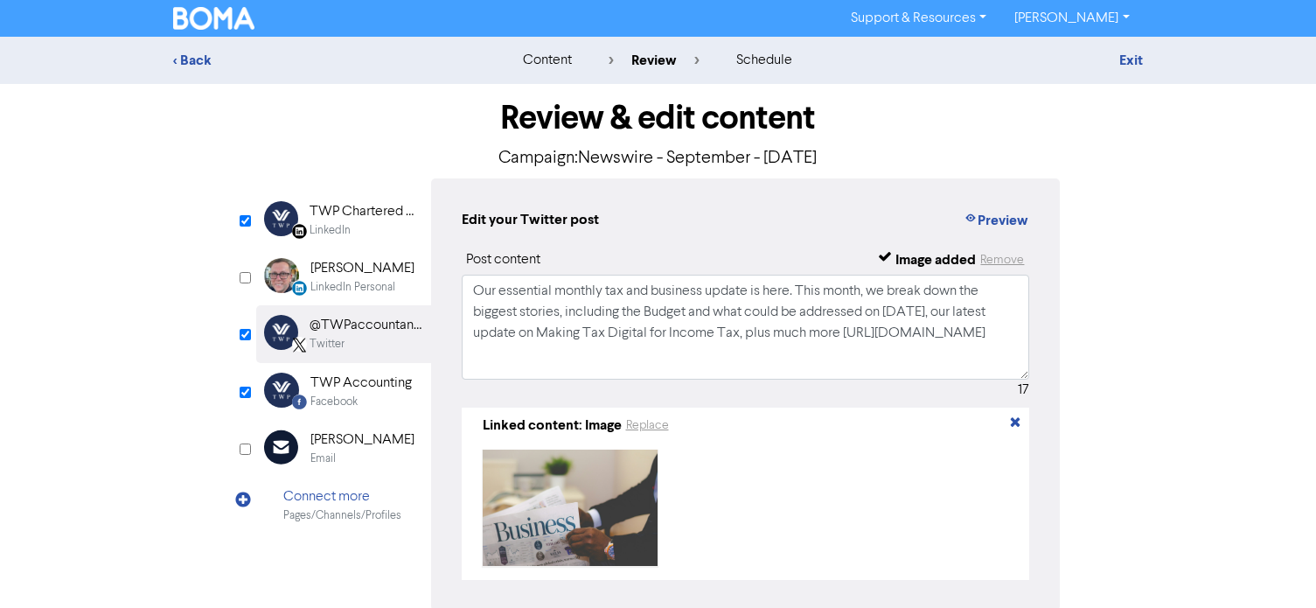
click at [394, 389] on div "TWP Accounting" at bounding box center [360, 382] width 101 height 21
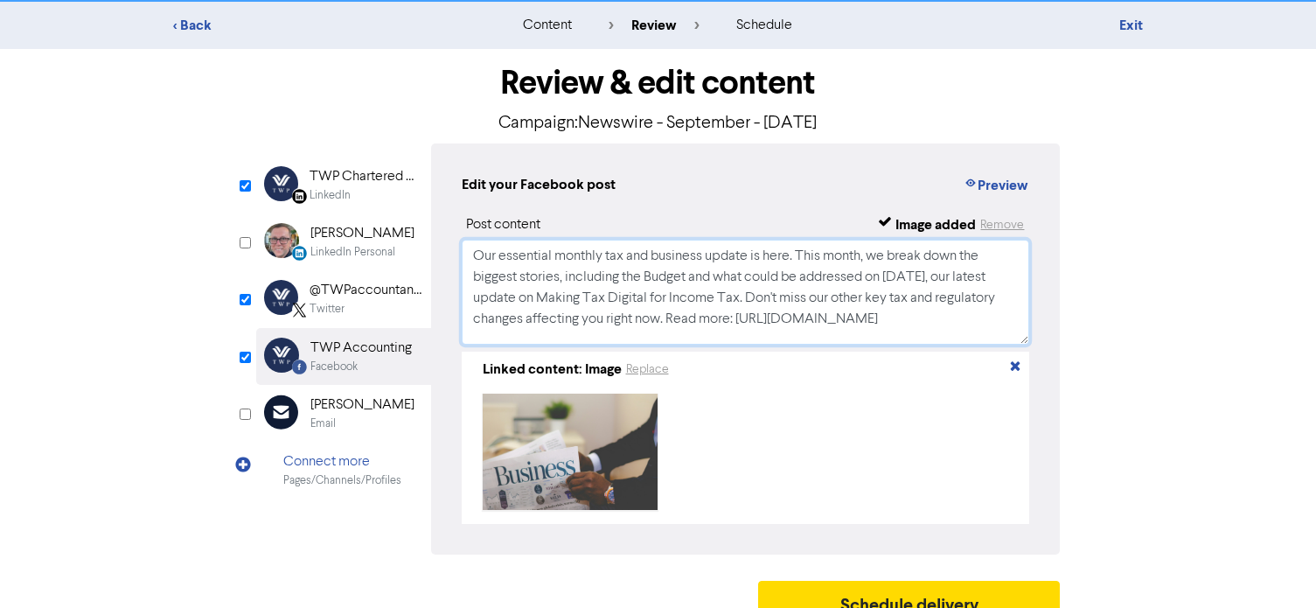
scroll to position [67, 0]
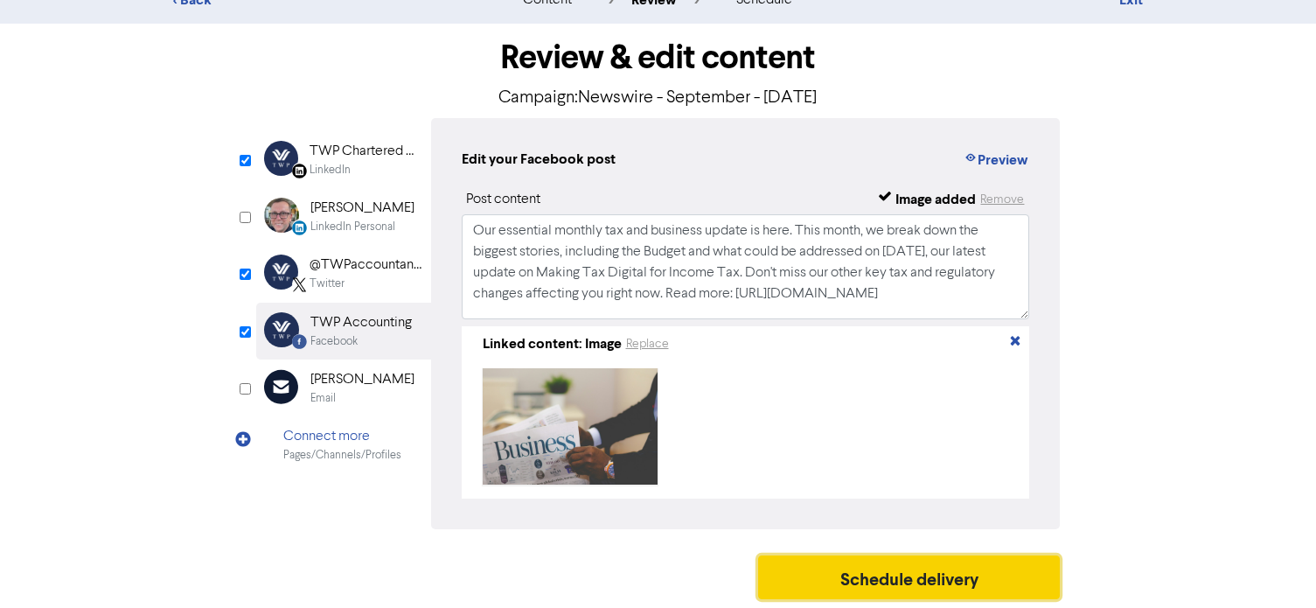
click at [895, 567] on button "Schedule delivery" at bounding box center [909, 577] width 303 height 44
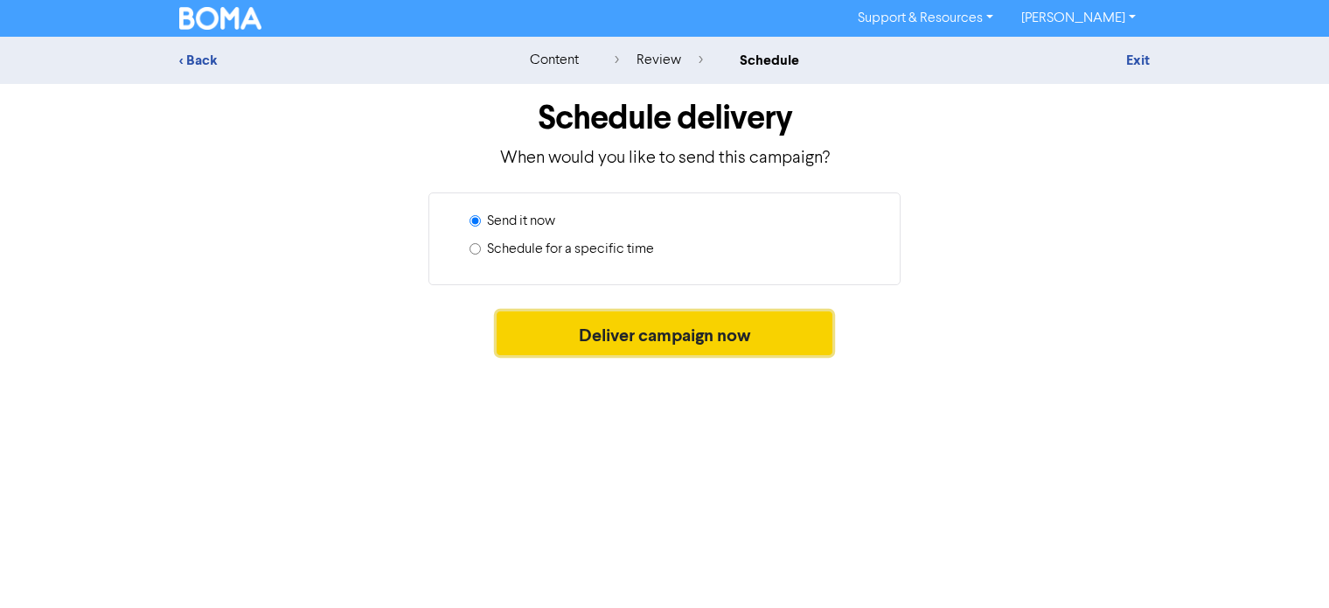
click at [691, 338] on button "Deliver campaign now" at bounding box center [665, 333] width 337 height 44
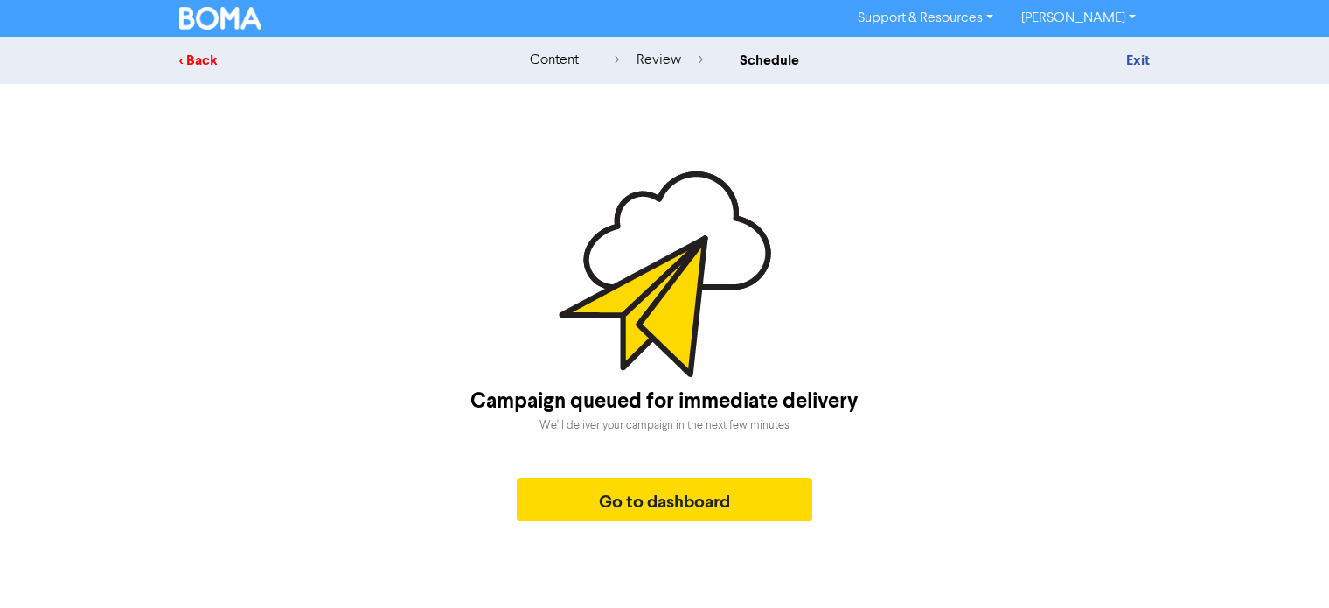
click at [180, 64] on div "< Back" at bounding box center [332, 60] width 306 height 21
